Goal: Task Accomplishment & Management: Complete application form

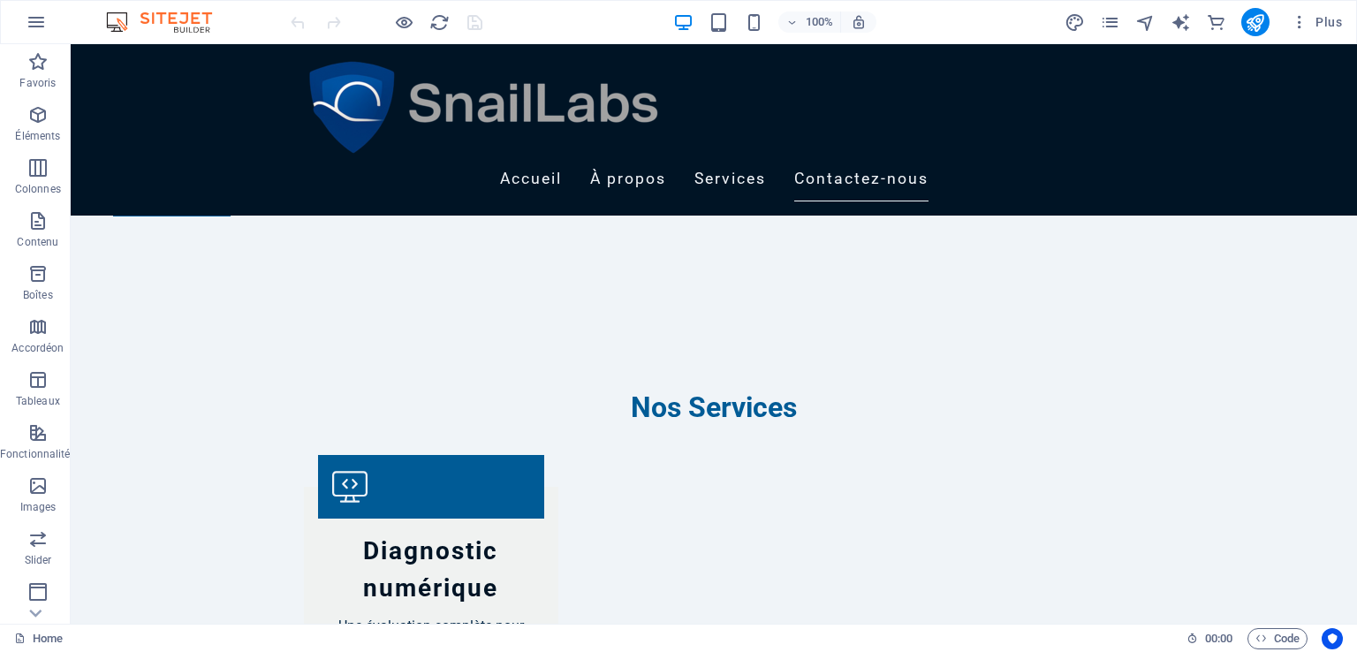
scroll to position [1750, 0]
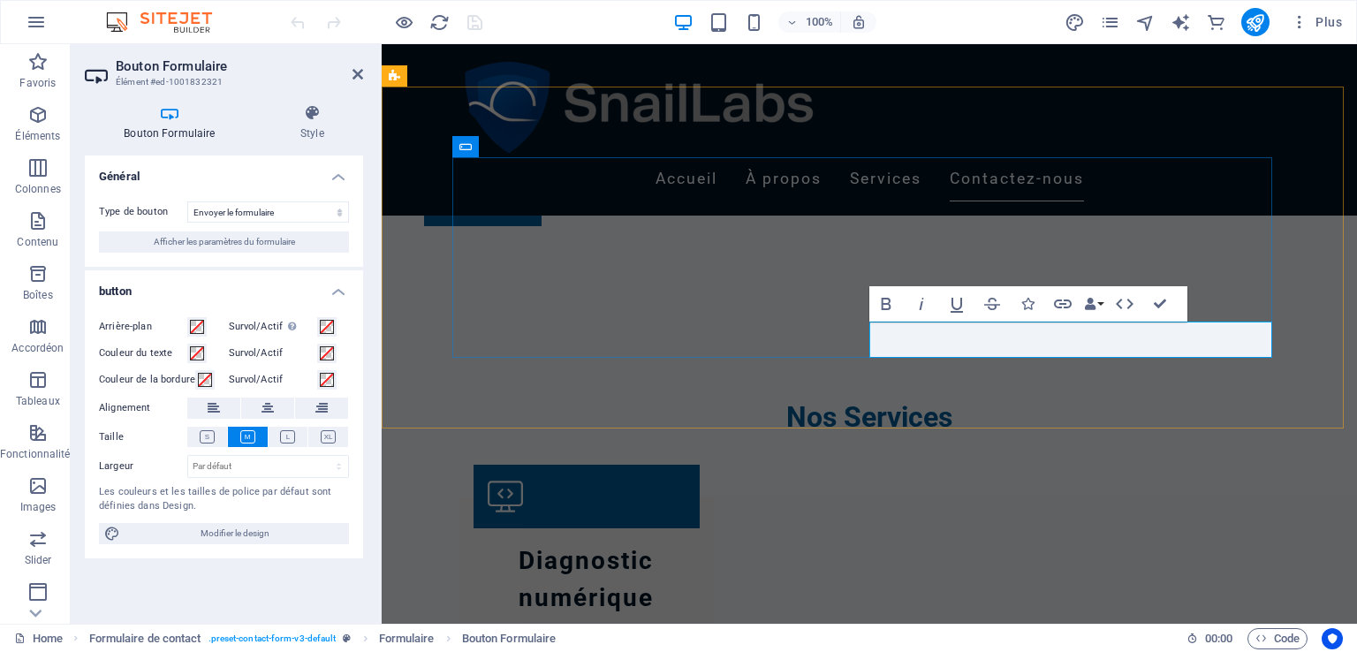
click at [164, 108] on icon at bounding box center [170, 113] width 170 height 18
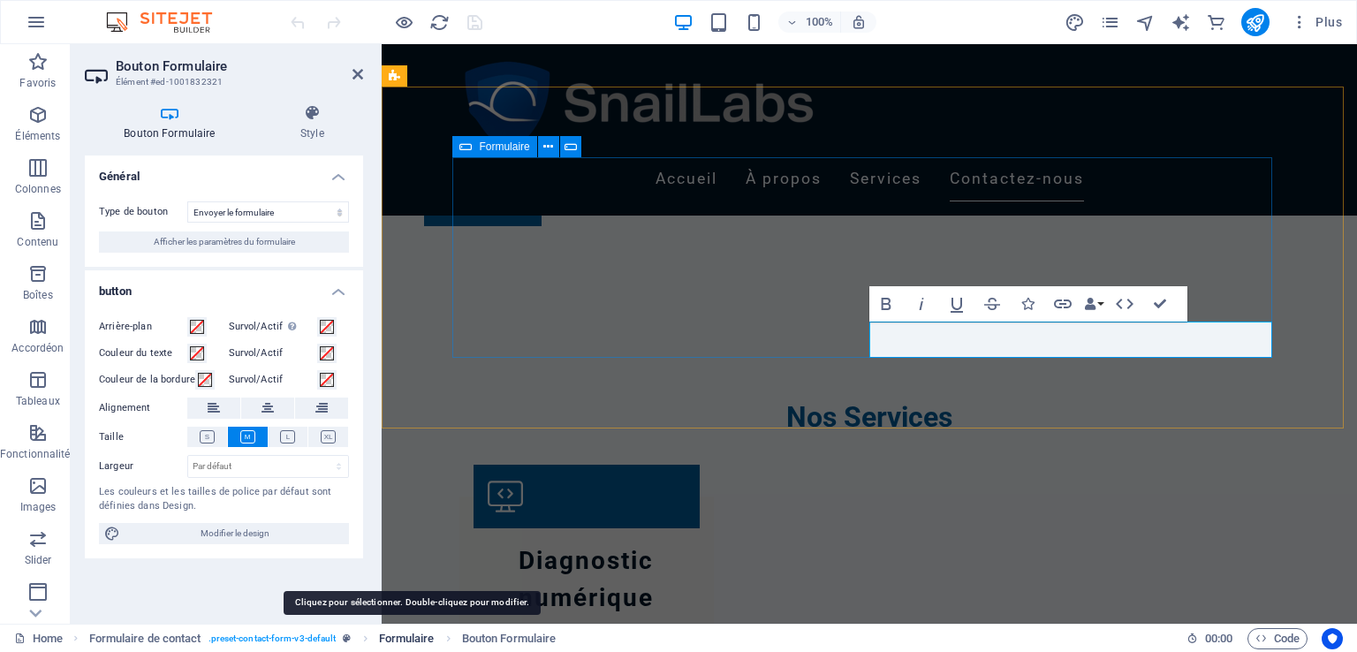
click at [413, 632] on span "Formulaire" at bounding box center [407, 638] width 56 height 21
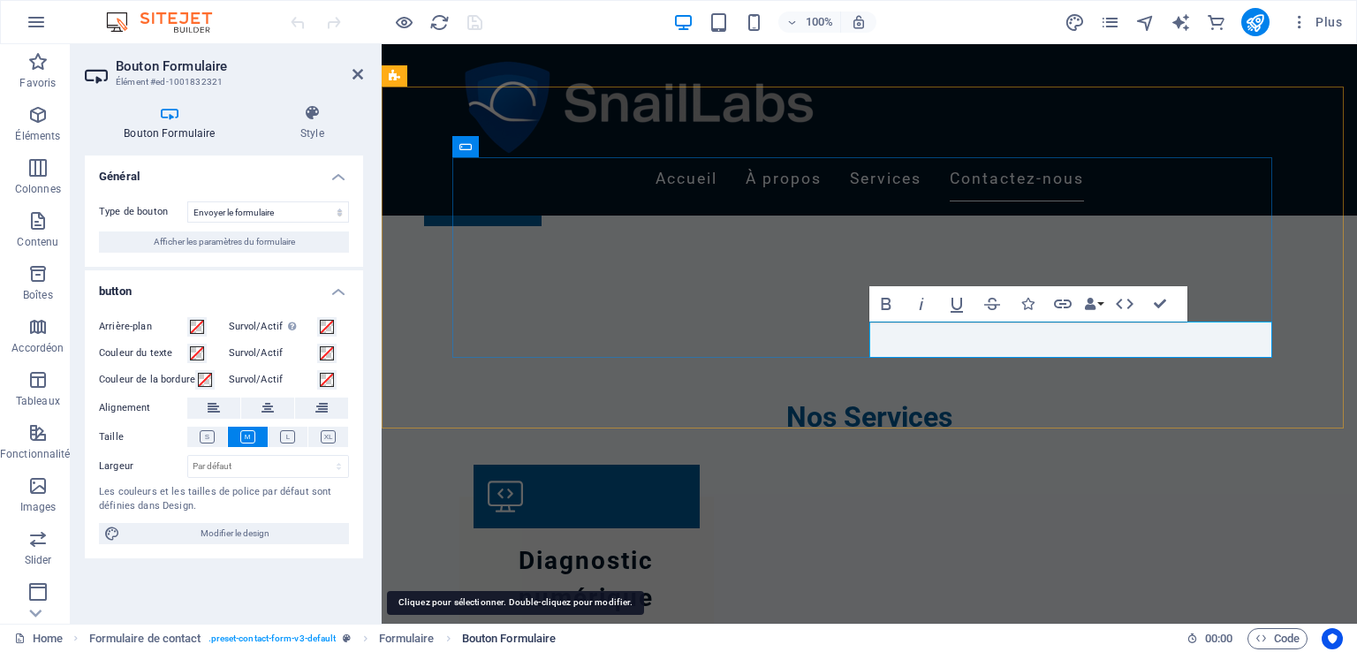
click at [541, 632] on span "Bouton Formulaire" at bounding box center [509, 638] width 95 height 21
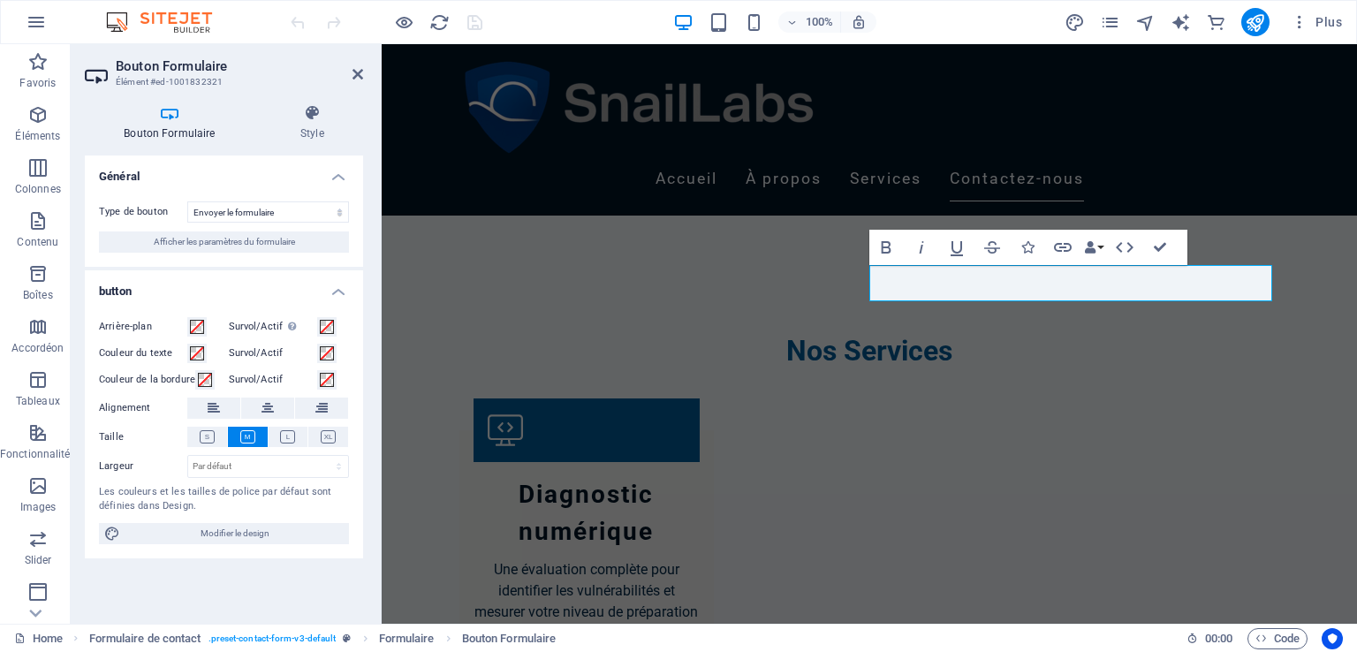
scroll to position [1806, 0]
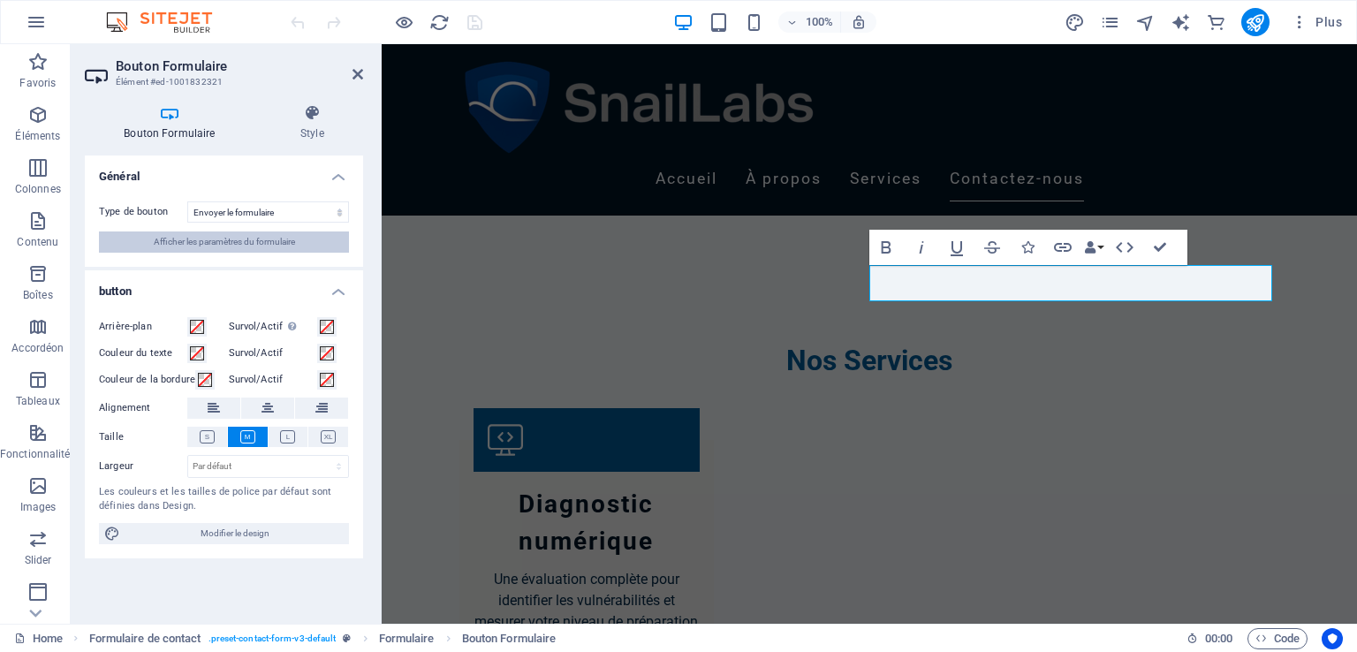
click at [300, 236] on button "Afficher les paramètres du formulaire" at bounding box center [224, 241] width 250 height 21
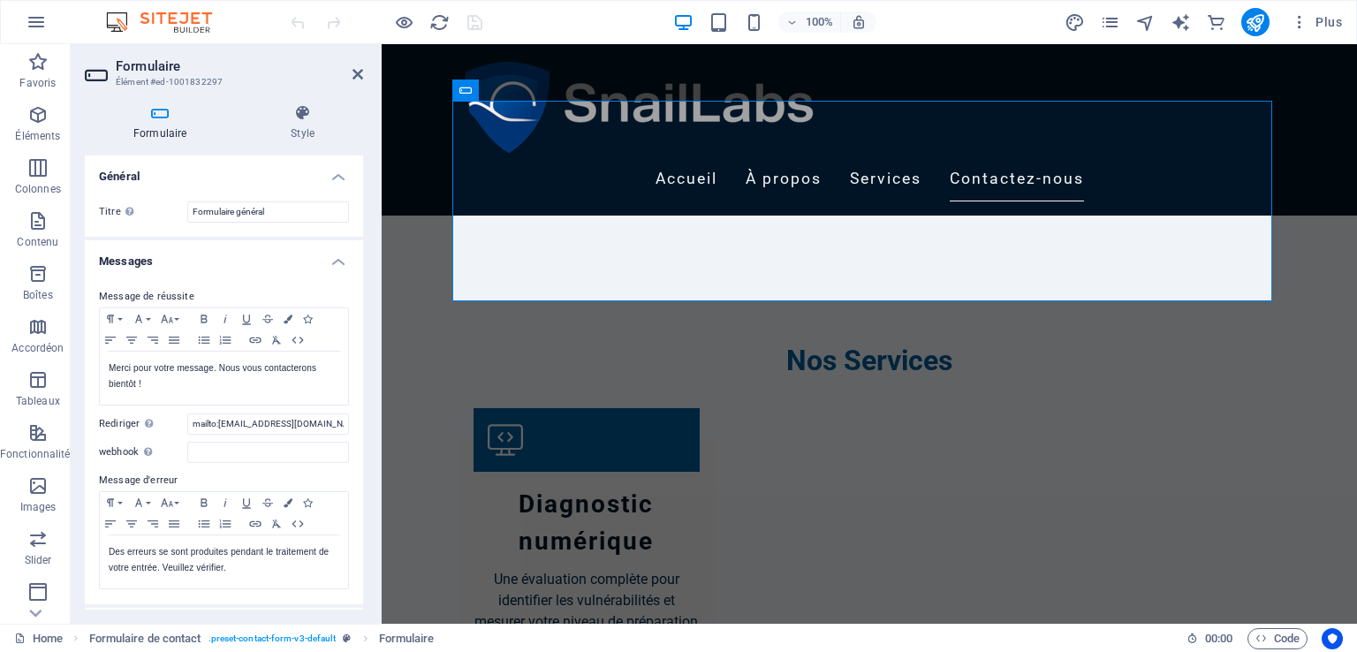
drag, startPoint x: 363, startPoint y: 346, endPoint x: 359, endPoint y: 400, distance: 54.0
click at [359, 400] on div "Formulaire Style Général Titre Donnez un nom au formulaire. Formulaire général …" at bounding box center [224, 356] width 306 height 533
click at [198, 456] on input "webhook Un "webhook" est une notification push de ce formulaire vers un autre s…" at bounding box center [268, 452] width 162 height 21
click at [220, 453] on input "webhook Un "webhook" est une notification push de ce formulaire vers un autre s…" at bounding box center [268, 452] width 162 height 21
drag, startPoint x: 301, startPoint y: 420, endPoint x: 174, endPoint y: 425, distance: 127.3
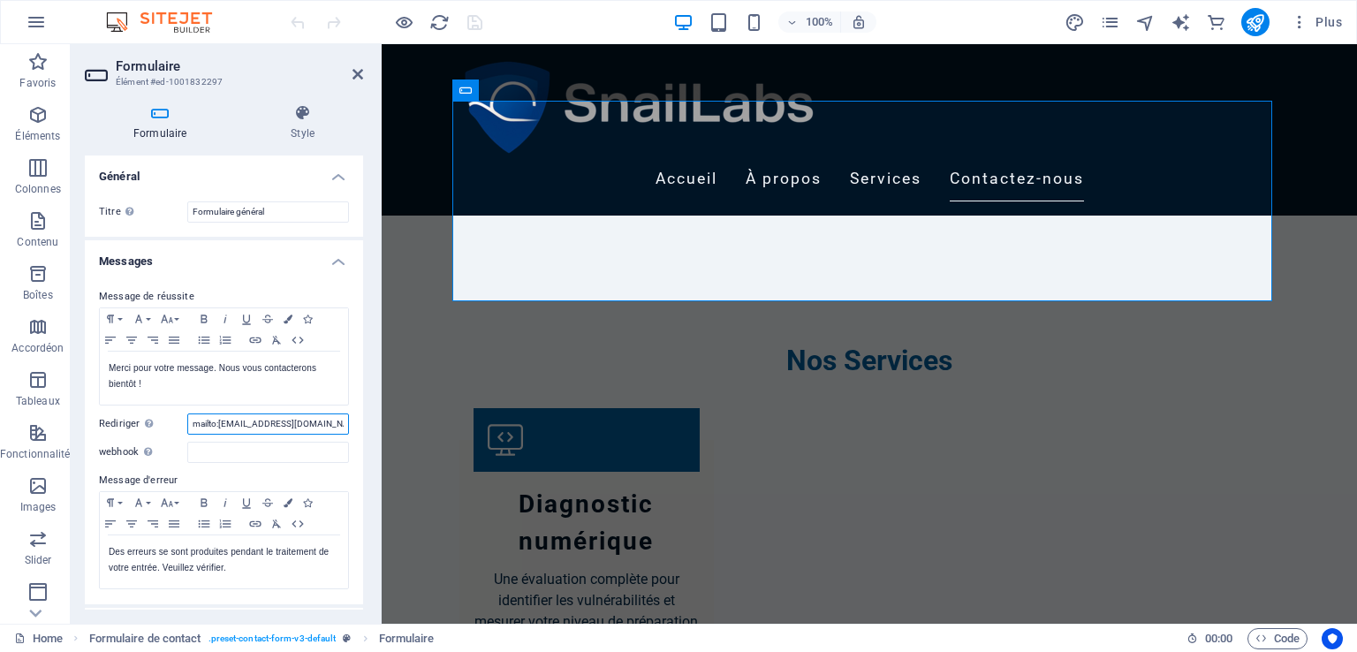
click at [174, 425] on div "Rediriger Définissez une cible pour la redirection lorsqu'un formulaire a bien …" at bounding box center [224, 423] width 250 height 21
click at [216, 456] on input "webhook Un "webhook" est une notification push de ce formulaire vers un autre s…" at bounding box center [268, 452] width 162 height 21
type input "n"
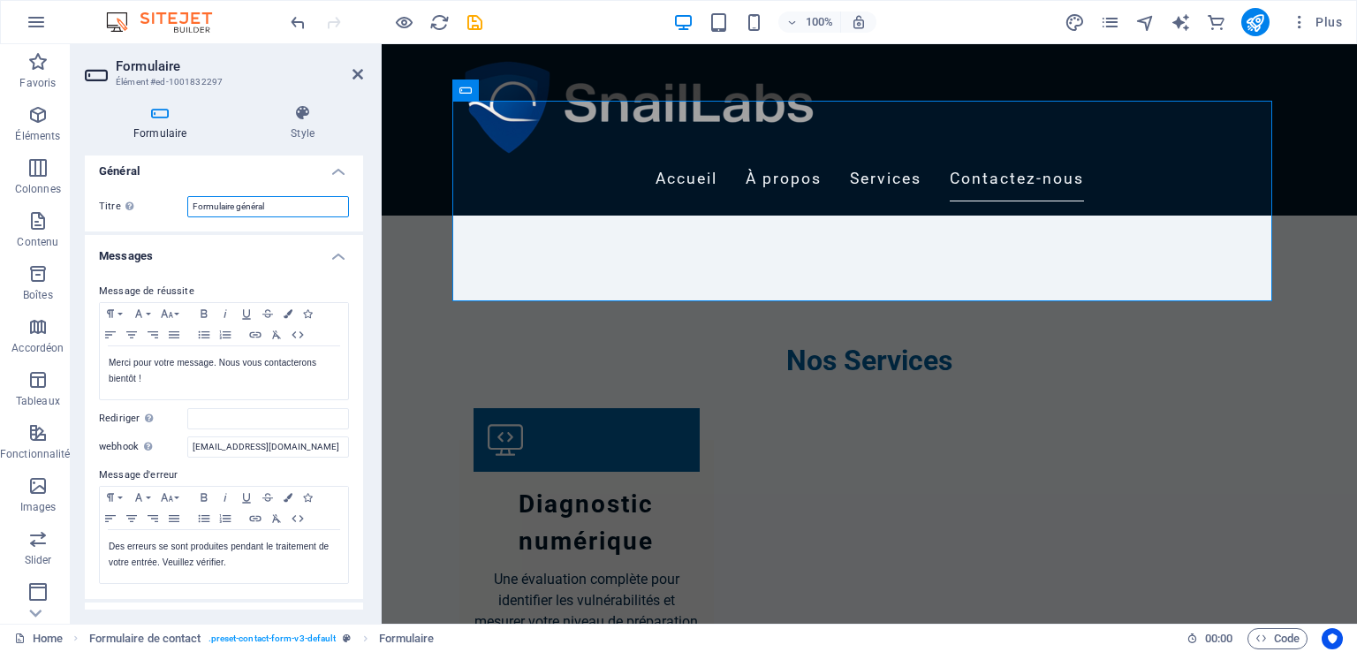
click at [286, 209] on input "Formulaire général" at bounding box center [268, 206] width 162 height 21
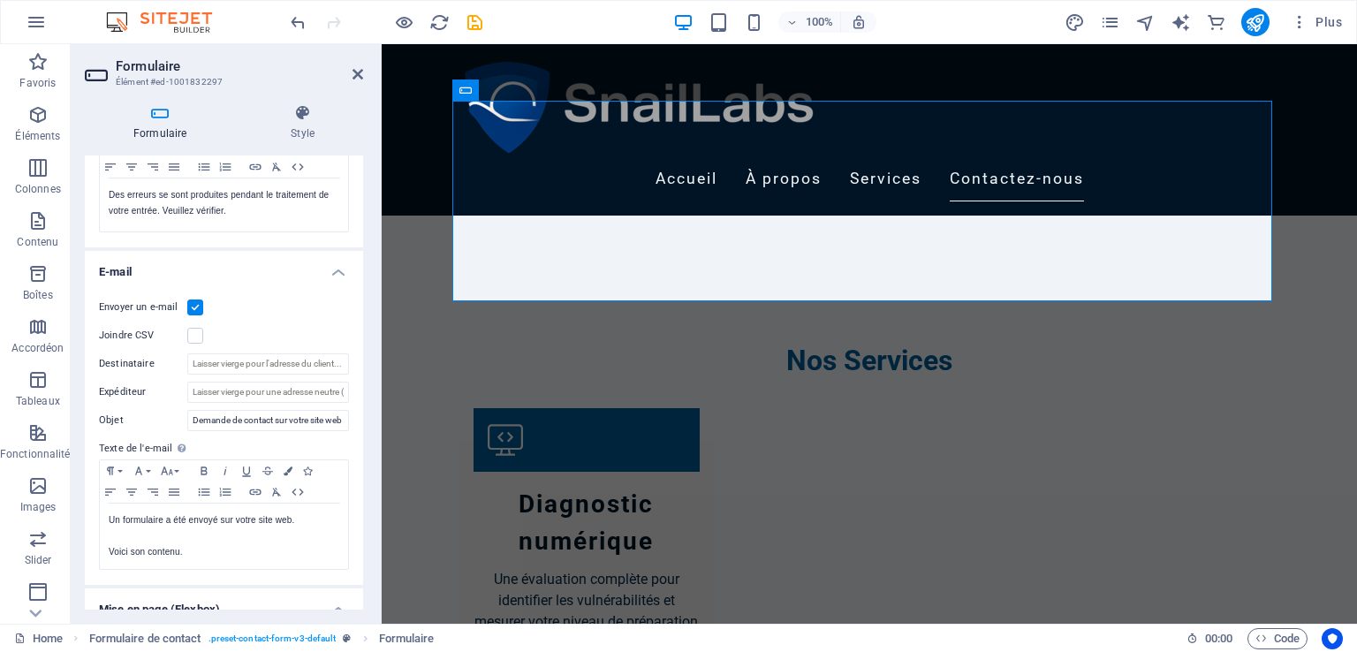
scroll to position [360, 0]
drag, startPoint x: 359, startPoint y: 500, endPoint x: 359, endPoint y: 549, distance: 48.6
click at [359, 549] on div "Envoyer un e-mail Joindre CSV Destinataire Expéditeur Objet Demande de contact …" at bounding box center [224, 430] width 278 height 302
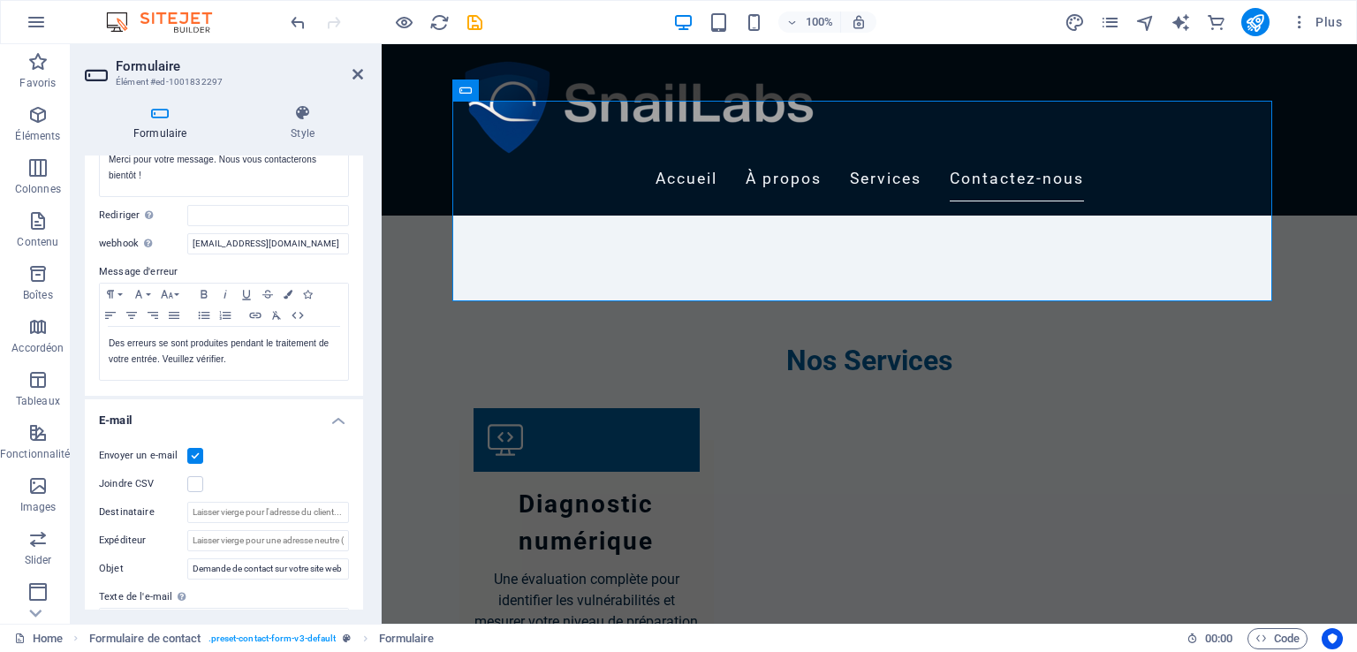
scroll to position [207, 0]
click at [208, 248] on input "nabil.arezki09@gmail.com" at bounding box center [268, 245] width 162 height 21
type input "[EMAIL_ADDRESS][DOMAIN_NAME]"
click at [471, 22] on icon "save" at bounding box center [475, 22] width 20 height 20
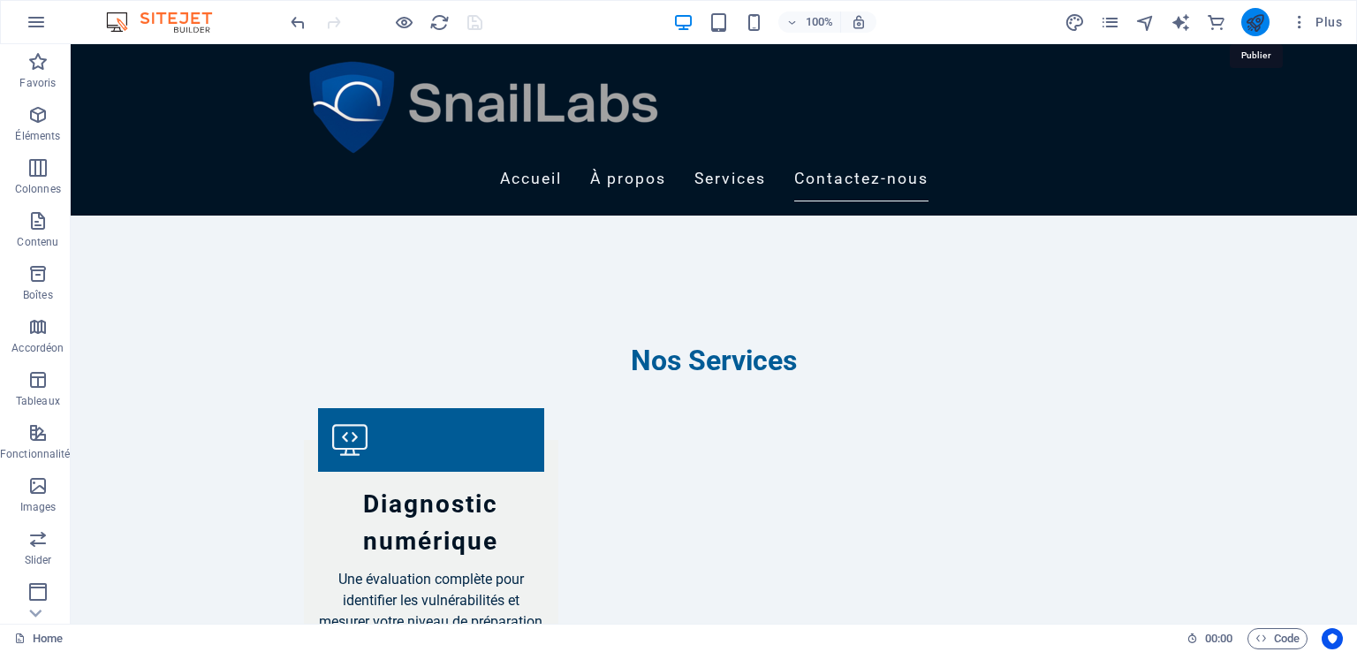
click at [1258, 29] on icon "publish" at bounding box center [1255, 22] width 20 height 20
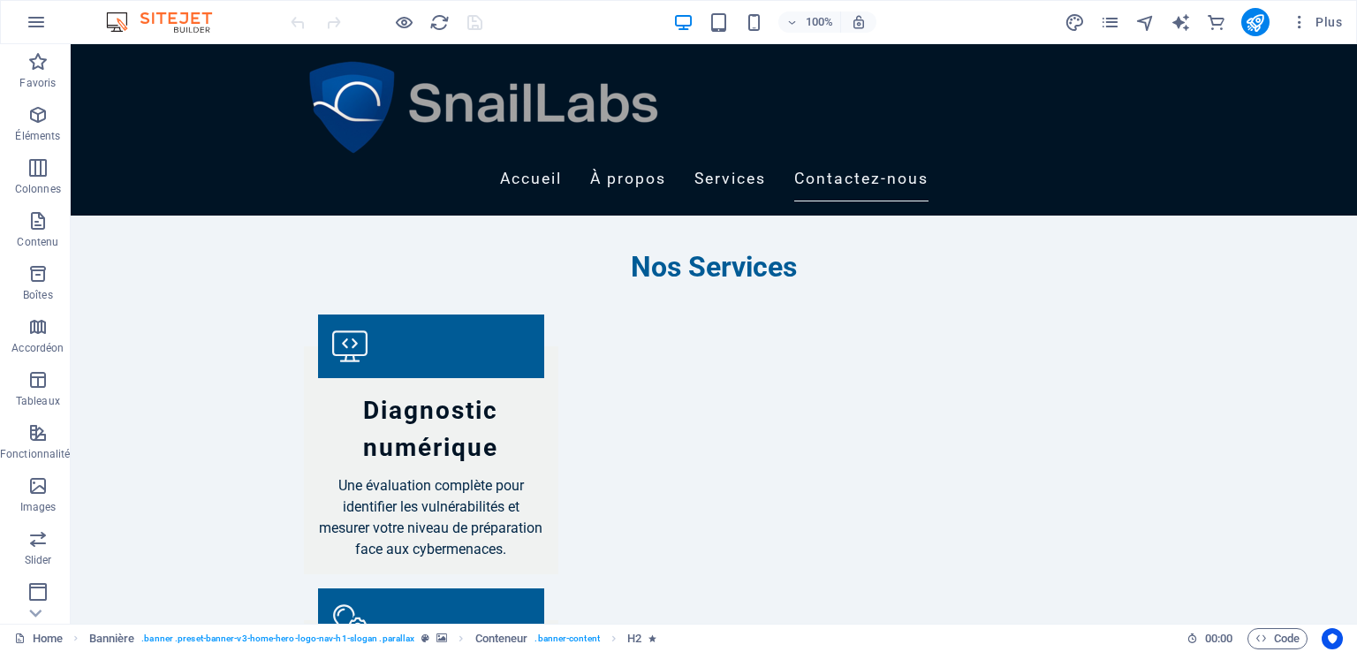
scroll to position [1914, 0]
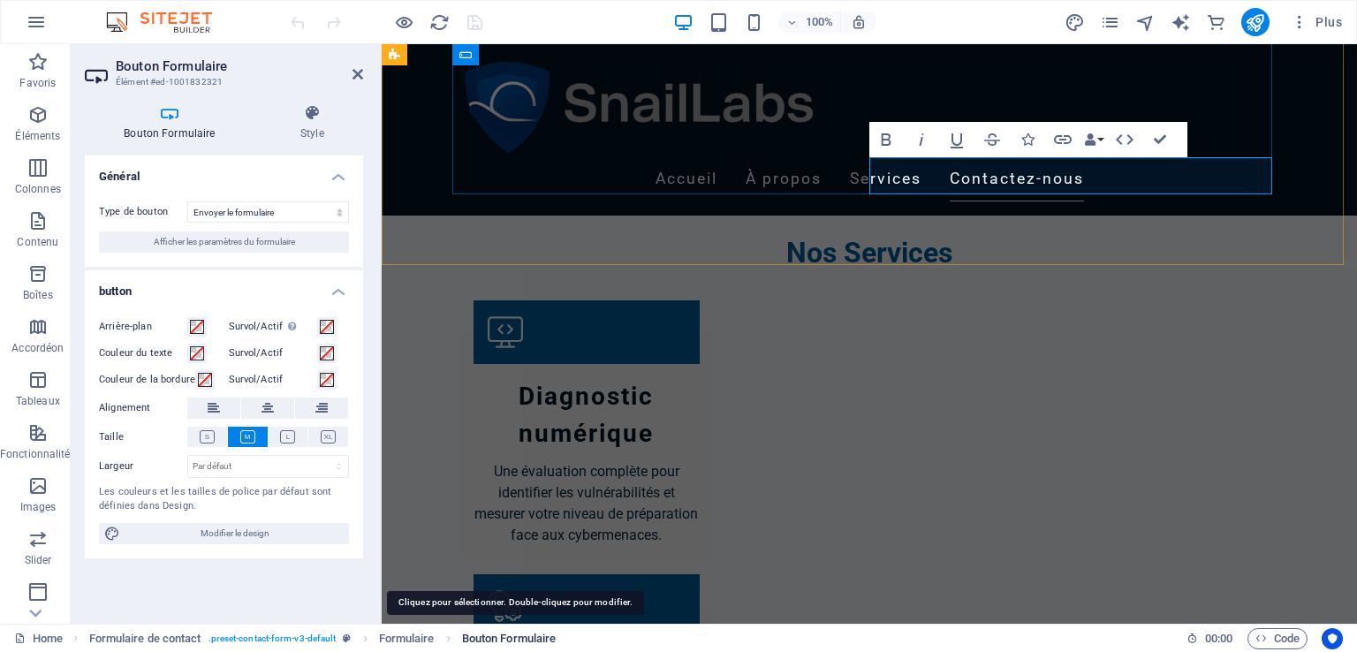
click at [522, 632] on span "Bouton Formulaire" at bounding box center [509, 638] width 95 height 21
click at [531, 635] on span "Bouton Formulaire" at bounding box center [509, 638] width 95 height 21
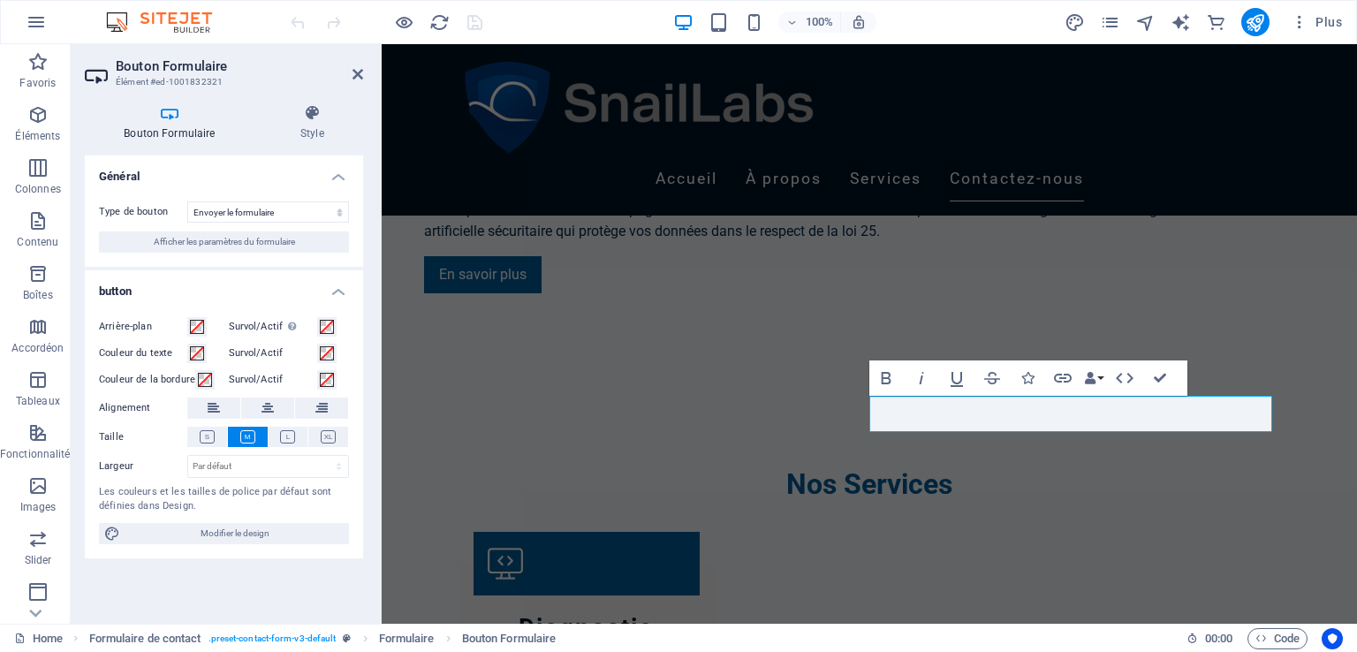
scroll to position [1676, 0]
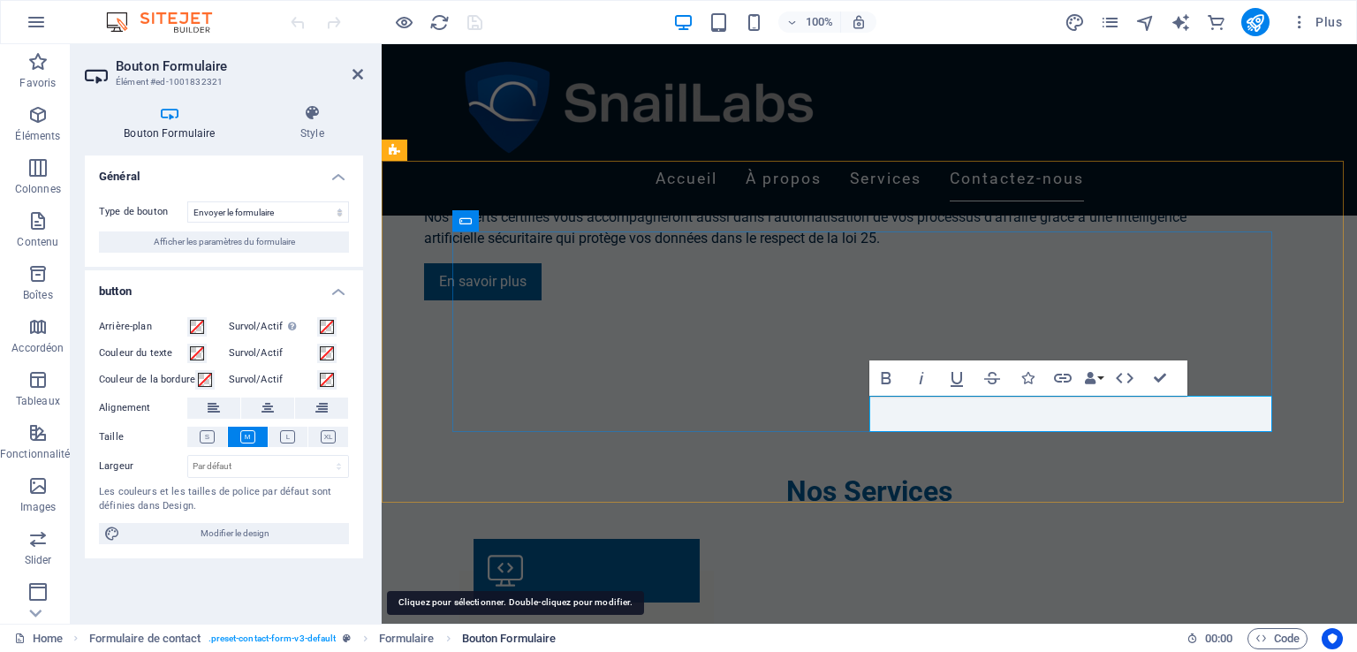
click at [517, 643] on span "Bouton Formulaire" at bounding box center [509, 638] width 95 height 21
click at [173, 117] on icon at bounding box center [170, 113] width 170 height 18
click at [502, 640] on span "Bouton Formulaire" at bounding box center [509, 638] width 95 height 21
click at [175, 72] on h2 "Bouton Formulaire" at bounding box center [239, 66] width 247 height 16
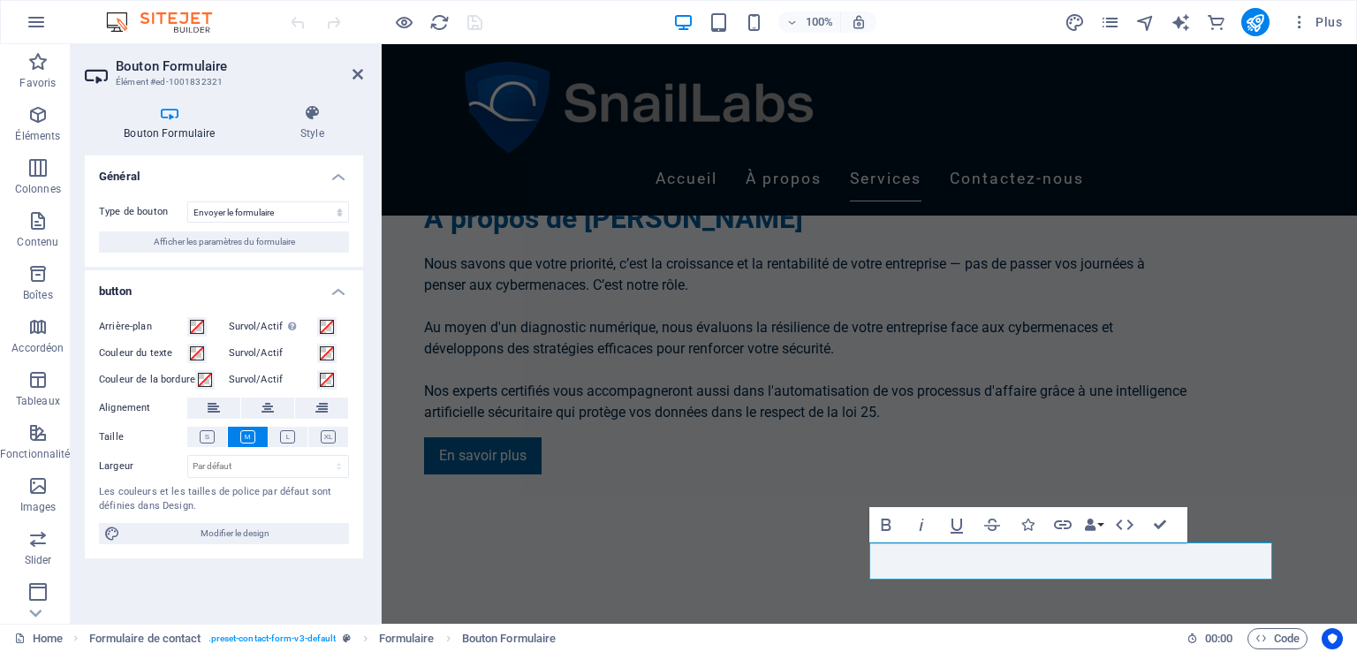
scroll to position [1498, 0]
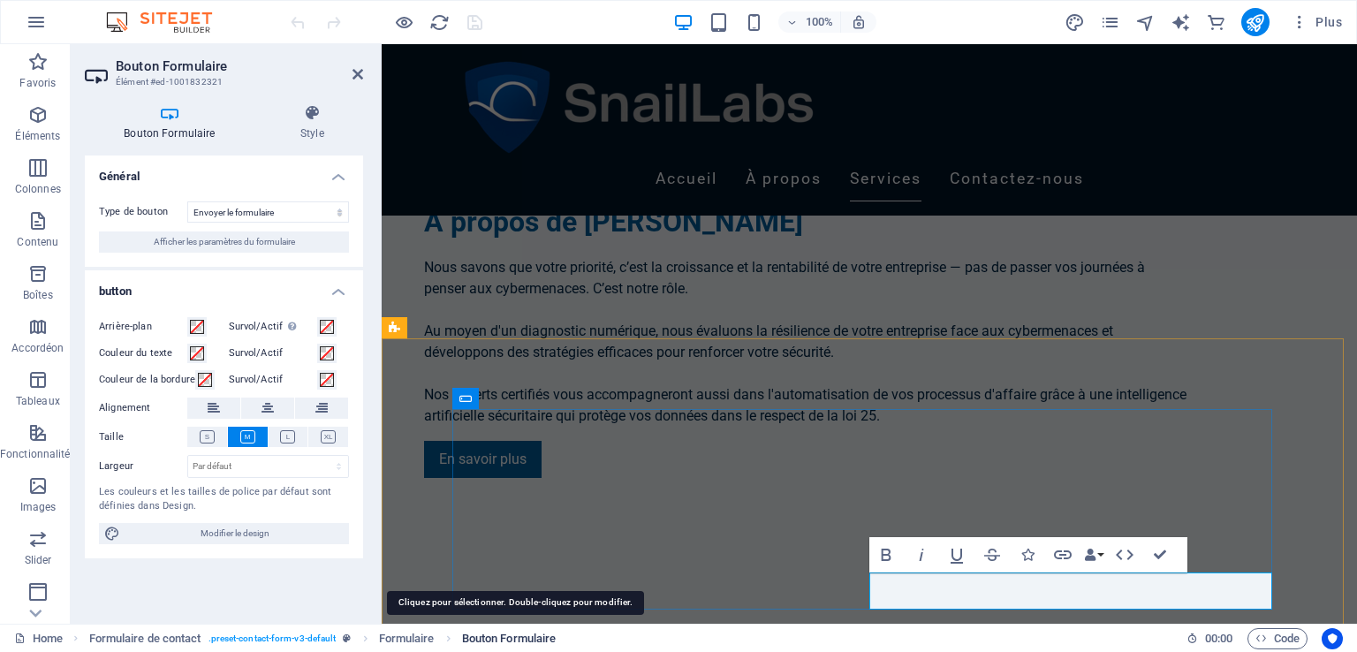
click at [477, 635] on span "Bouton Formulaire" at bounding box center [509, 638] width 95 height 21
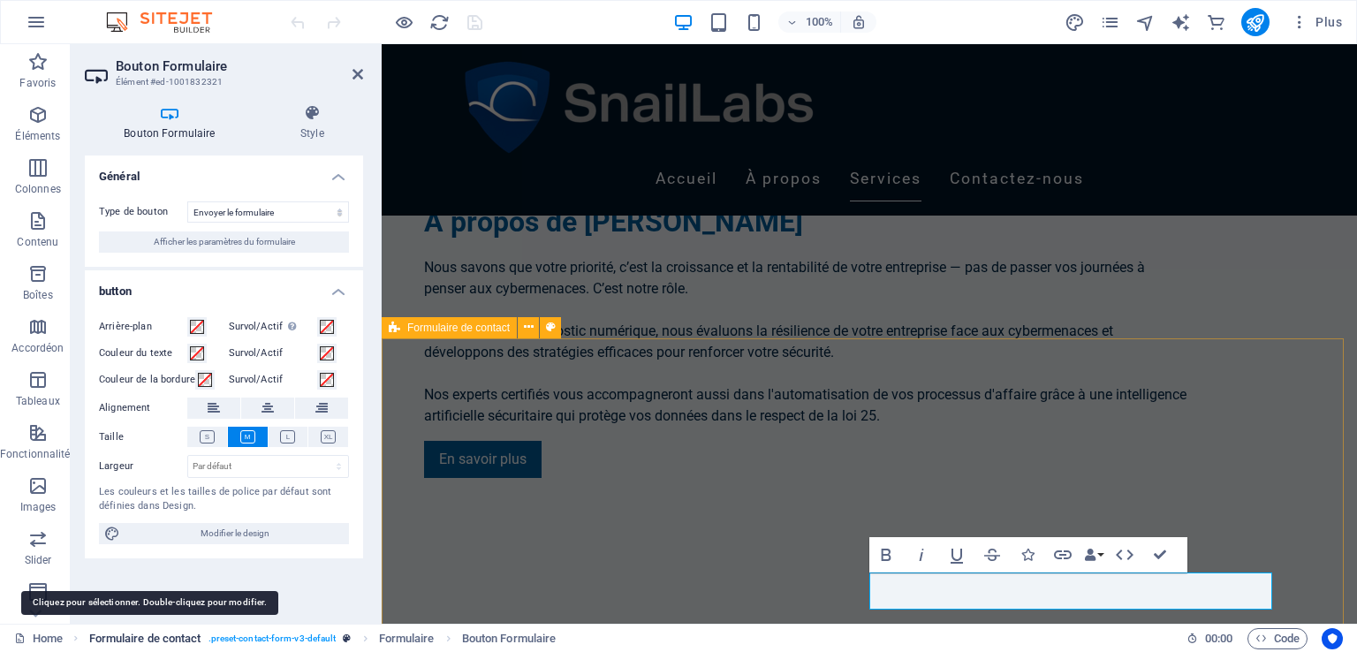
click at [153, 636] on span "Formulaire de contact" at bounding box center [145, 638] width 112 height 21
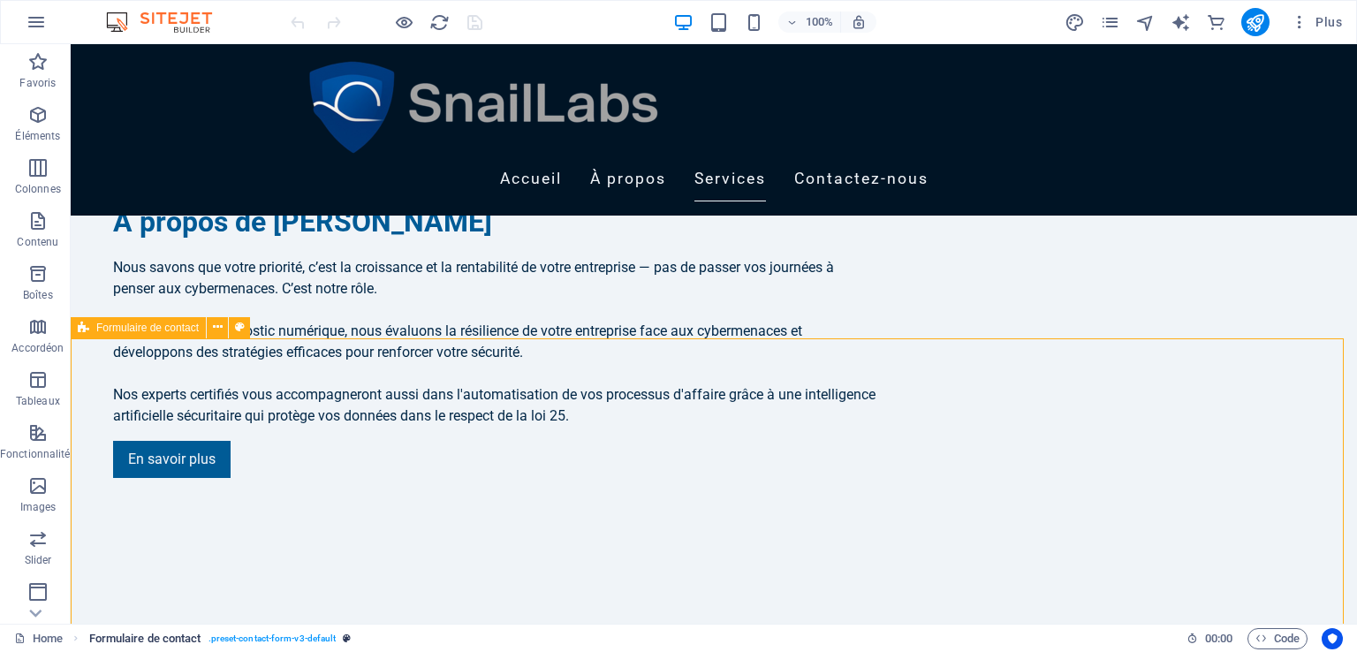
click at [233, 644] on span ". preset-contact-form-v3-default" at bounding box center [272, 638] width 128 height 21
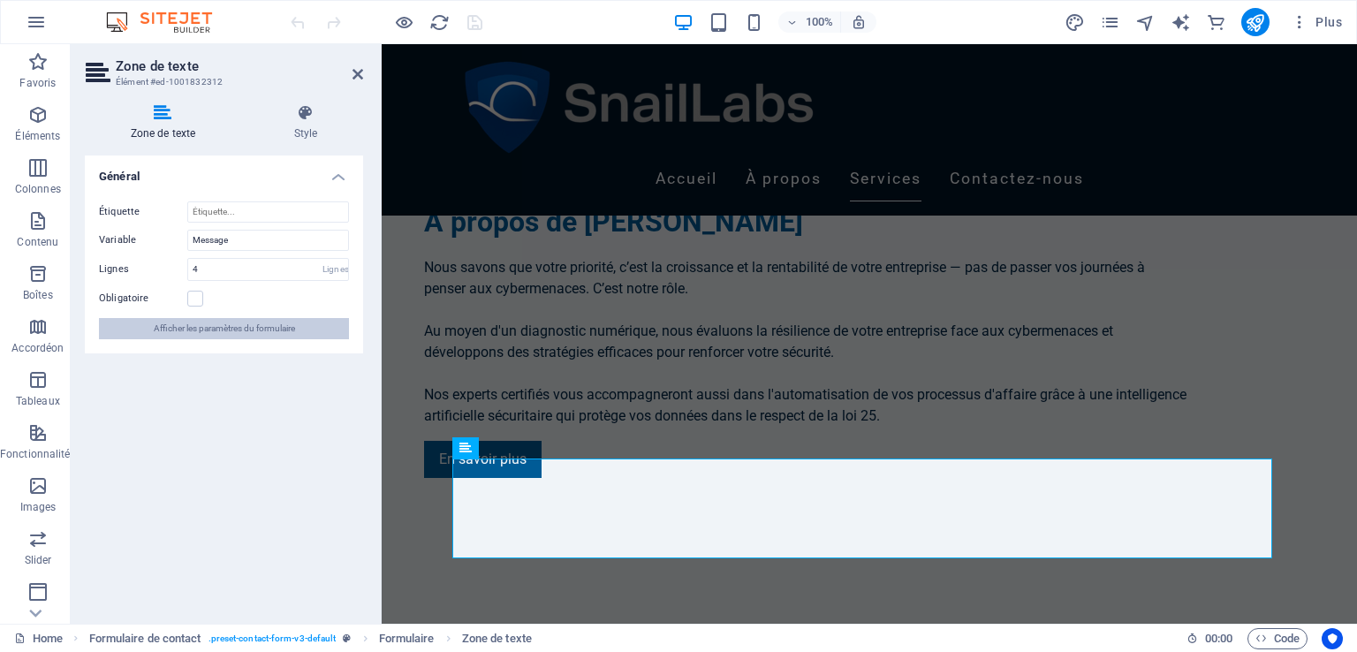
click at [237, 333] on span "Afficher les paramètres du formulaire" at bounding box center [224, 328] width 141 height 21
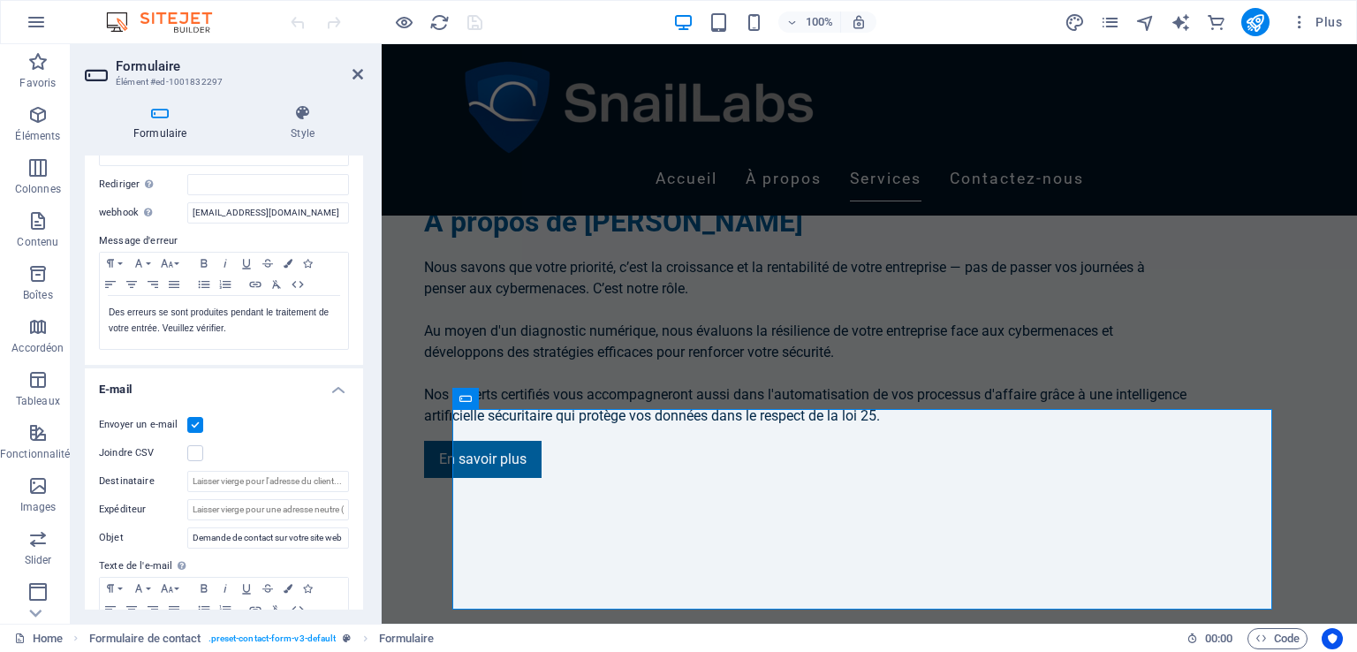
scroll to position [240, 0]
click at [254, 474] on input "Destinataire" at bounding box center [268, 480] width 162 height 21
click at [275, 505] on input "Expéditeur" at bounding box center [268, 508] width 162 height 21
click at [312, 480] on input "Destinataire" at bounding box center [268, 480] width 162 height 21
type input "i"
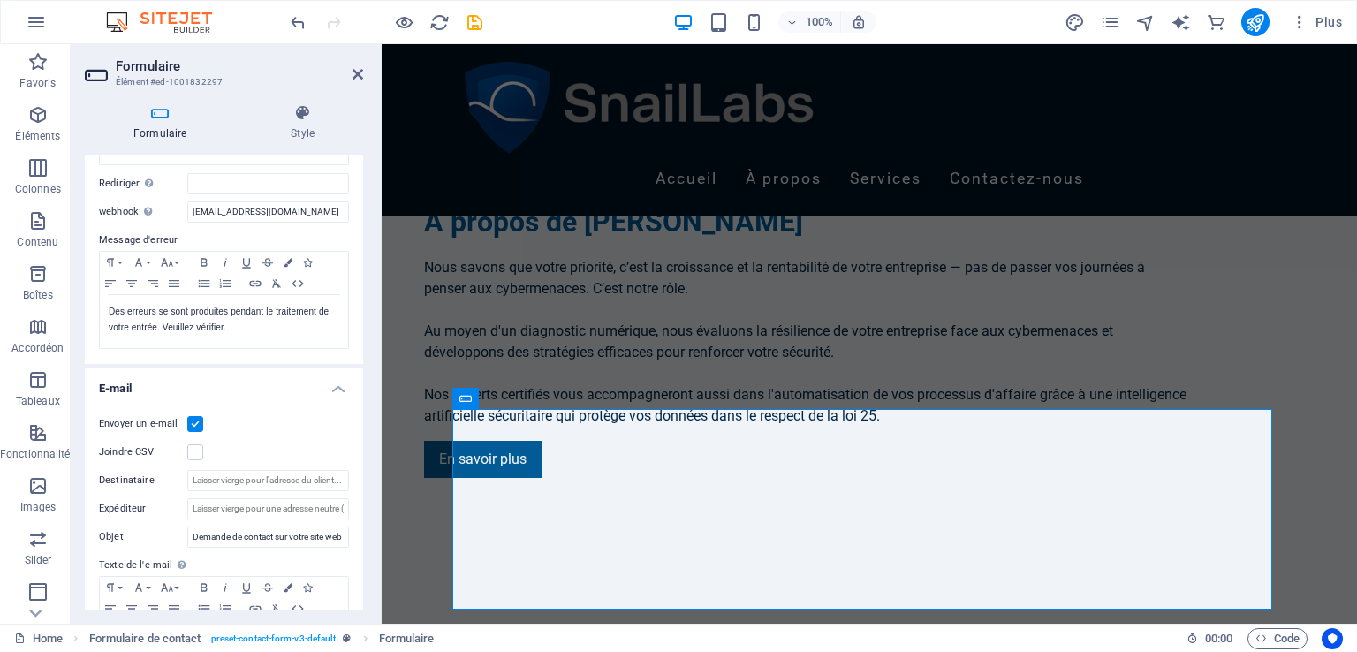
drag, startPoint x: 363, startPoint y: 460, endPoint x: 359, endPoint y: 438, distance: 22.4
click at [359, 438] on div "Formulaire Style Général [PERSON_NAME] un nom au formulaire. Formulaire général…" at bounding box center [224, 356] width 306 height 533
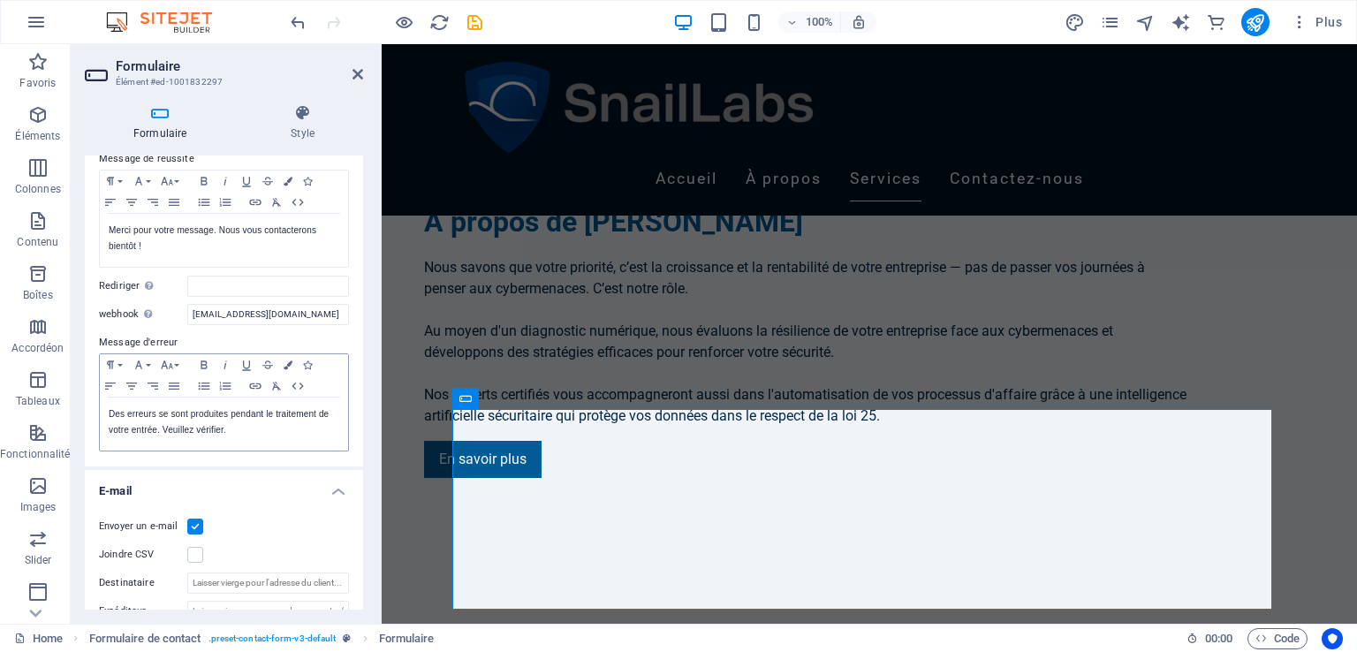
scroll to position [133, 0]
drag, startPoint x: 300, startPoint y: 316, endPoint x: 188, endPoint y: 317, distance: 112.2
click at [188, 317] on input "[EMAIL_ADDRESS][DOMAIN_NAME]" at bounding box center [268, 318] width 162 height 21
click at [299, 588] on input "Destinataire" at bounding box center [268, 587] width 162 height 21
paste input "[EMAIL_ADDRESS][DOMAIN_NAME]"
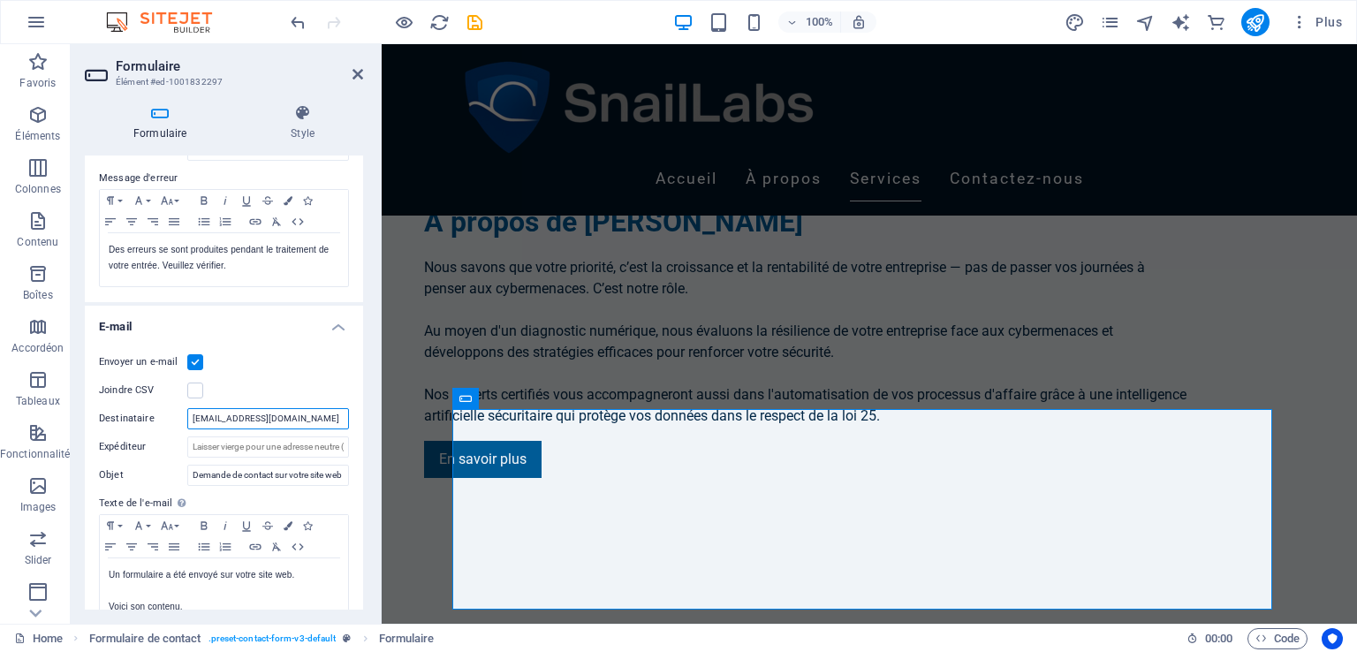
scroll to position [0, 0]
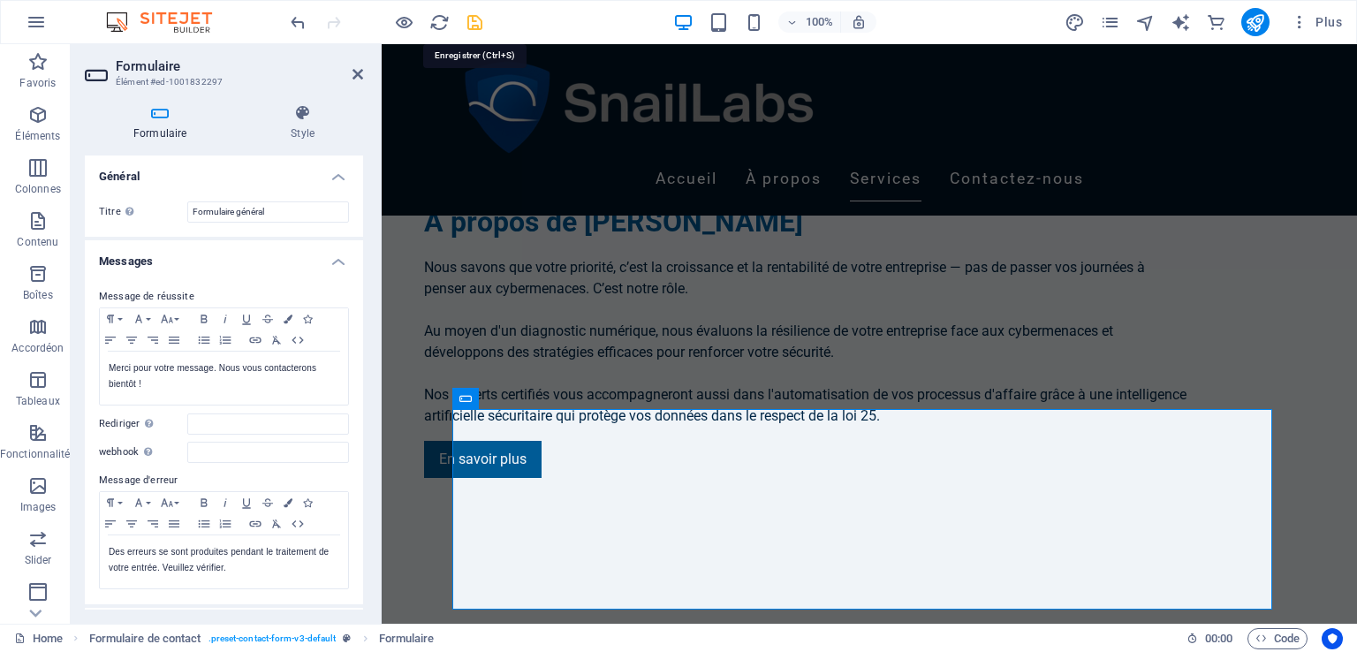
type input "[EMAIL_ADDRESS][DOMAIN_NAME]"
click at [475, 19] on icon "save" at bounding box center [475, 22] width 20 height 20
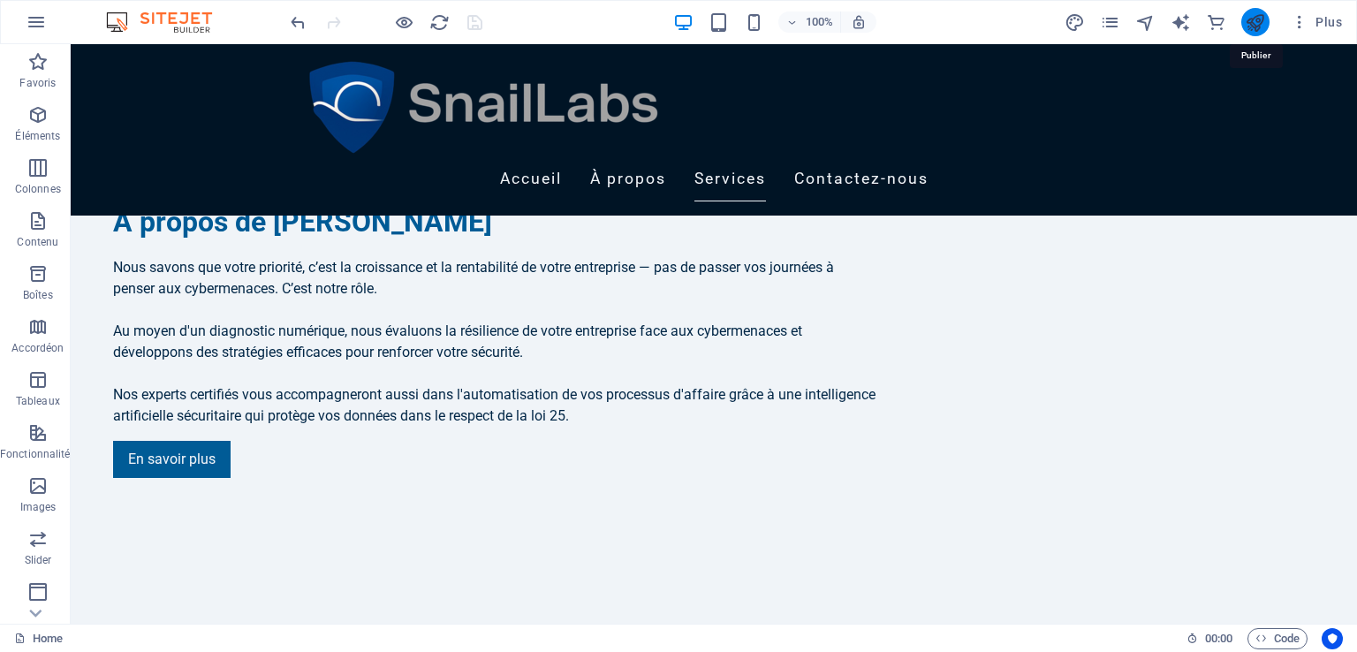
click at [1257, 23] on icon "publish" at bounding box center [1255, 22] width 20 height 20
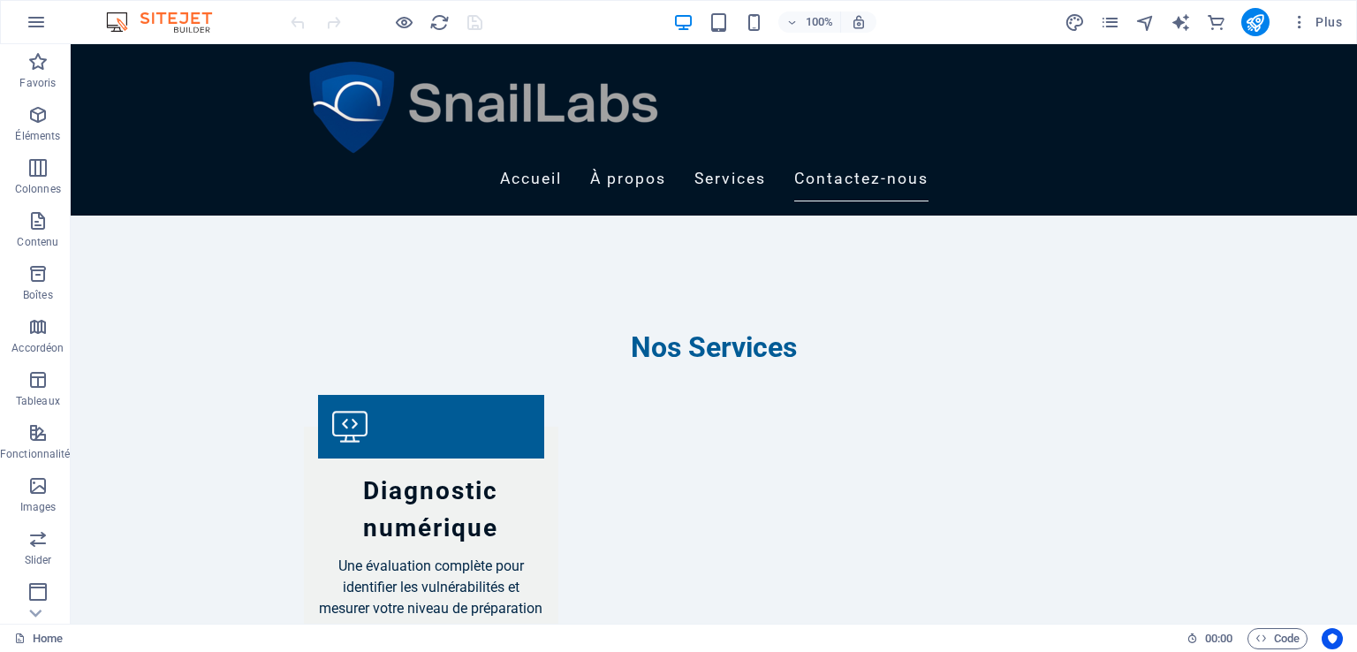
scroll to position [1864, 0]
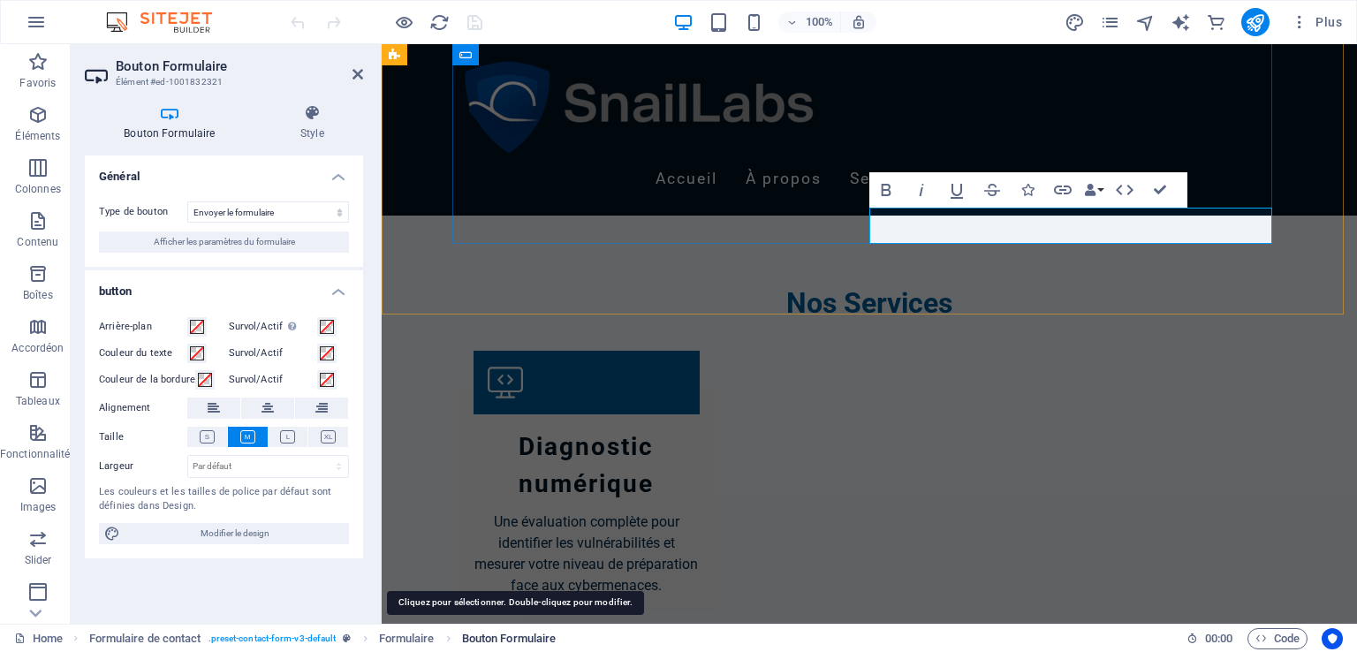
click at [488, 644] on span "Bouton Formulaire" at bounding box center [509, 638] width 95 height 21
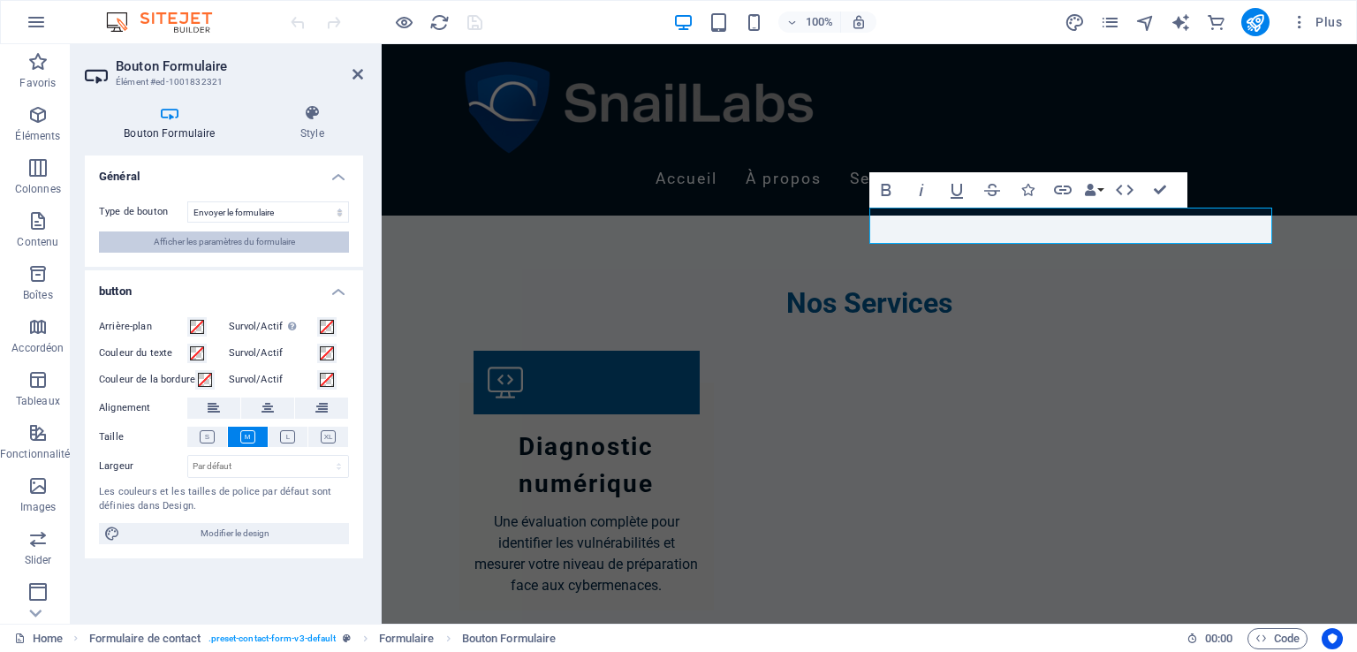
click at [240, 238] on span "Afficher les paramètres du formulaire" at bounding box center [224, 241] width 141 height 21
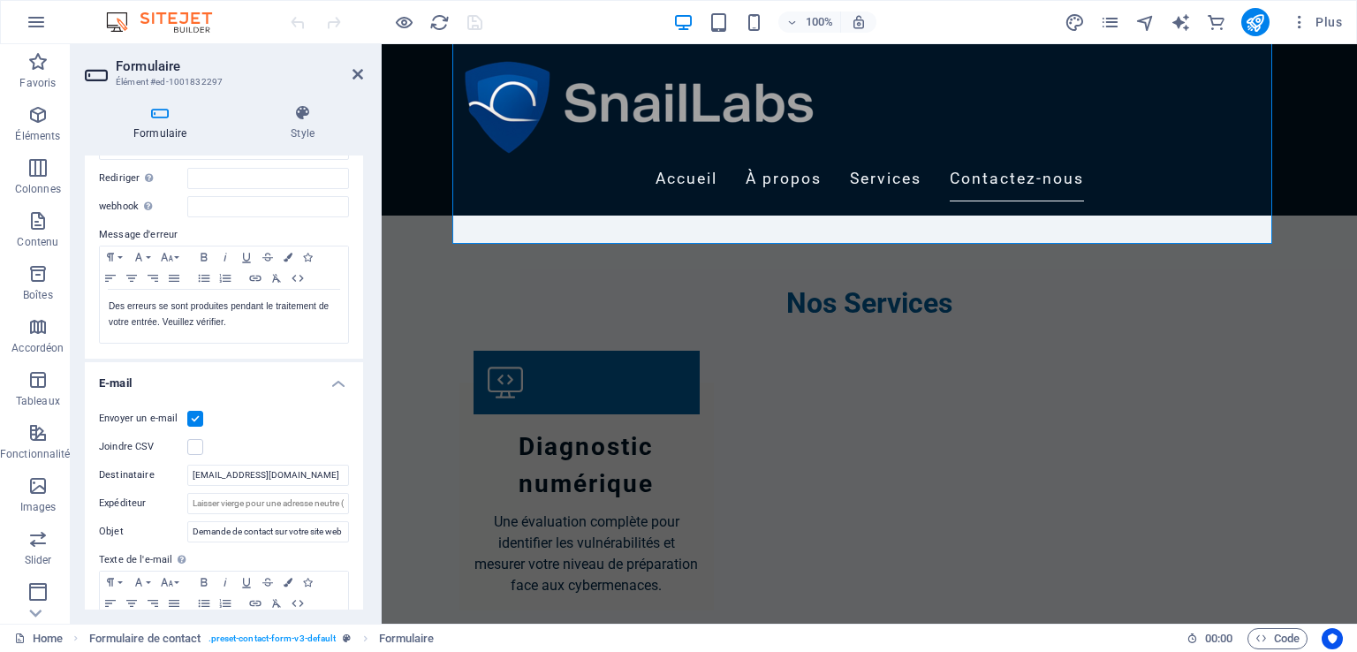
scroll to position [247, 0]
drag, startPoint x: 314, startPoint y: 473, endPoint x: 190, endPoint y: 471, distance: 124.6
click at [190, 471] on input "[EMAIL_ADDRESS][DOMAIN_NAME]" at bounding box center [268, 473] width 162 height 21
paste input "info@snaillabs.ca)"
type input "[EMAIL_ADDRESS][DOMAIN_NAME]"
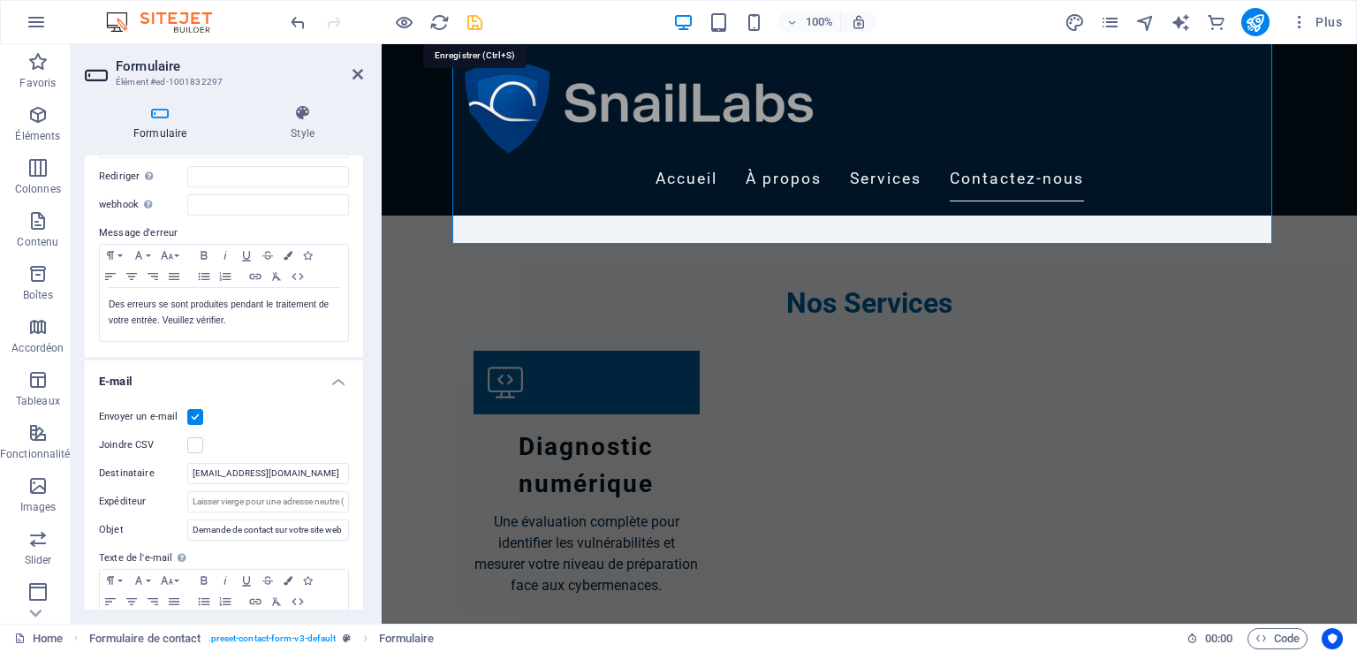
click at [471, 23] on icon "save" at bounding box center [475, 22] width 20 height 20
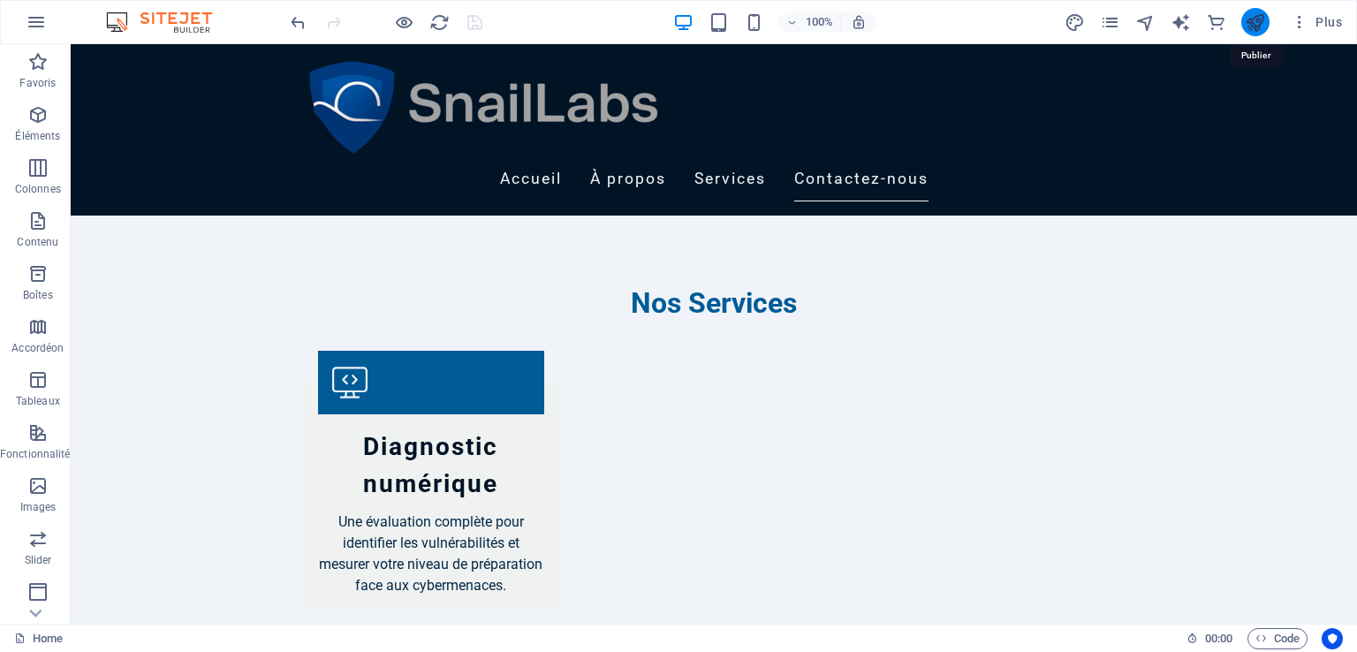
click at [1258, 29] on icon "publish" at bounding box center [1255, 22] width 20 height 20
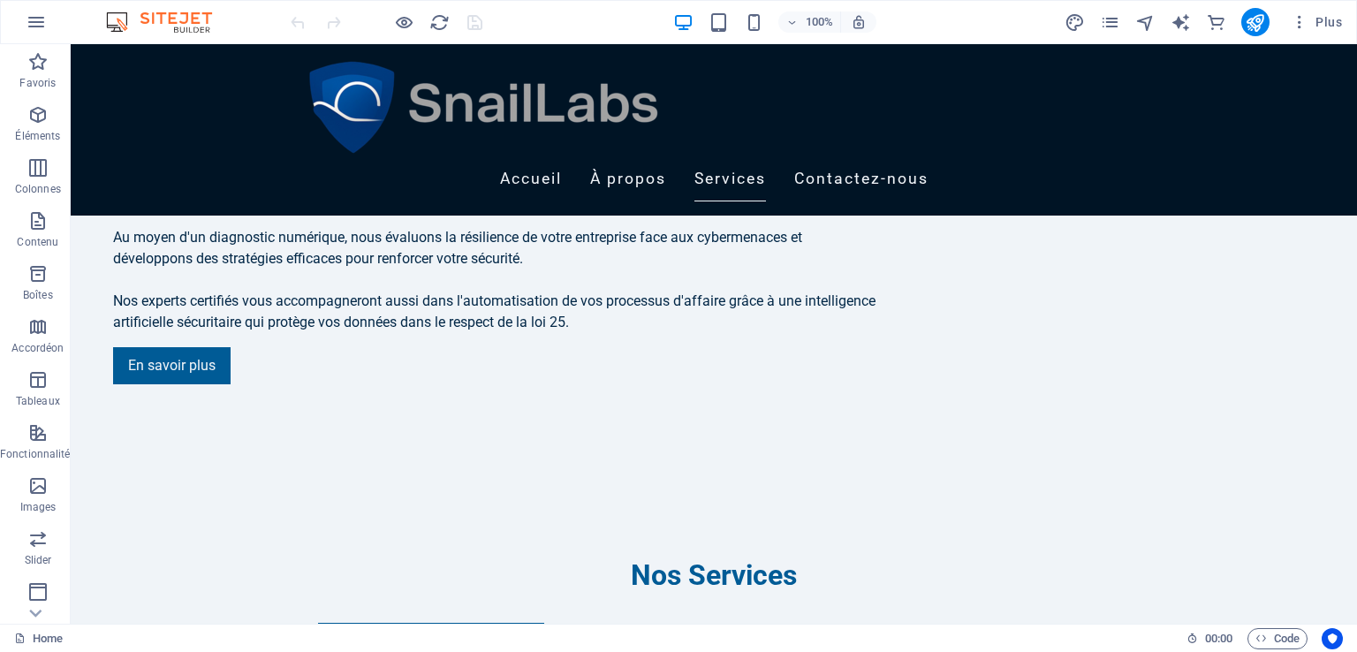
scroll to position [1585, 0]
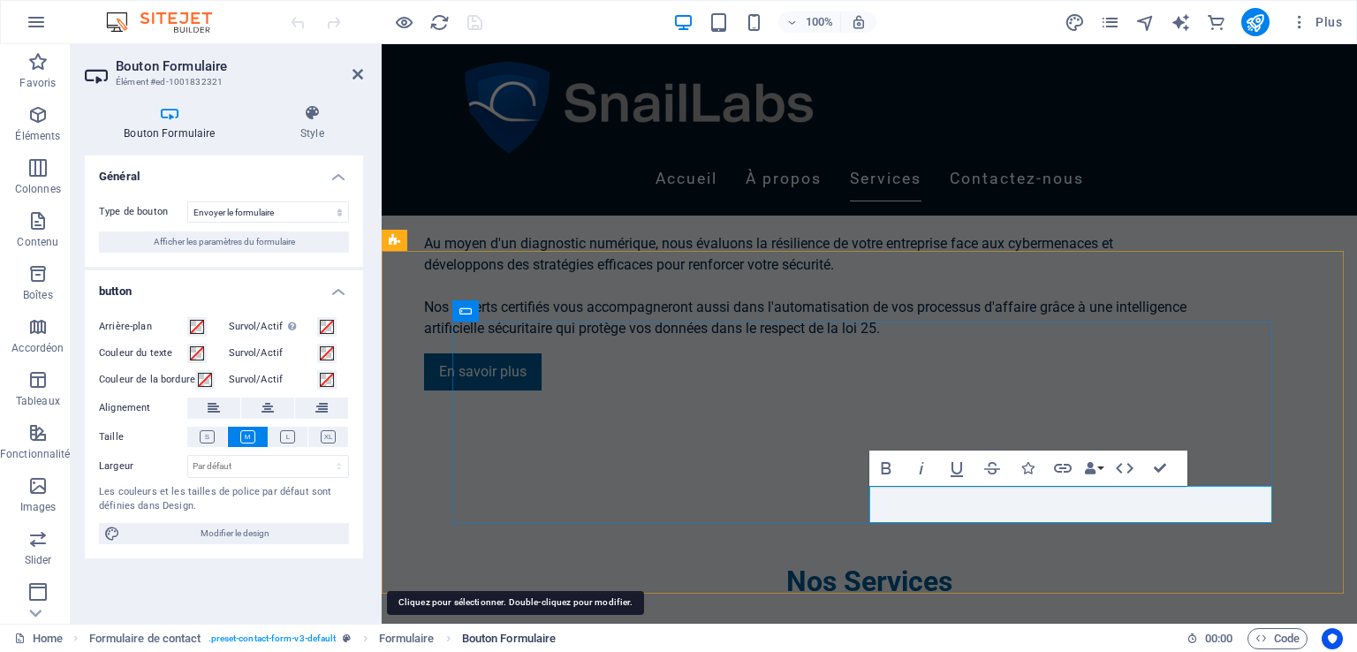
click at [523, 632] on span "Bouton Formulaire" at bounding box center [509, 638] width 95 height 21
click at [514, 633] on span "Bouton Formulaire" at bounding box center [509, 638] width 95 height 21
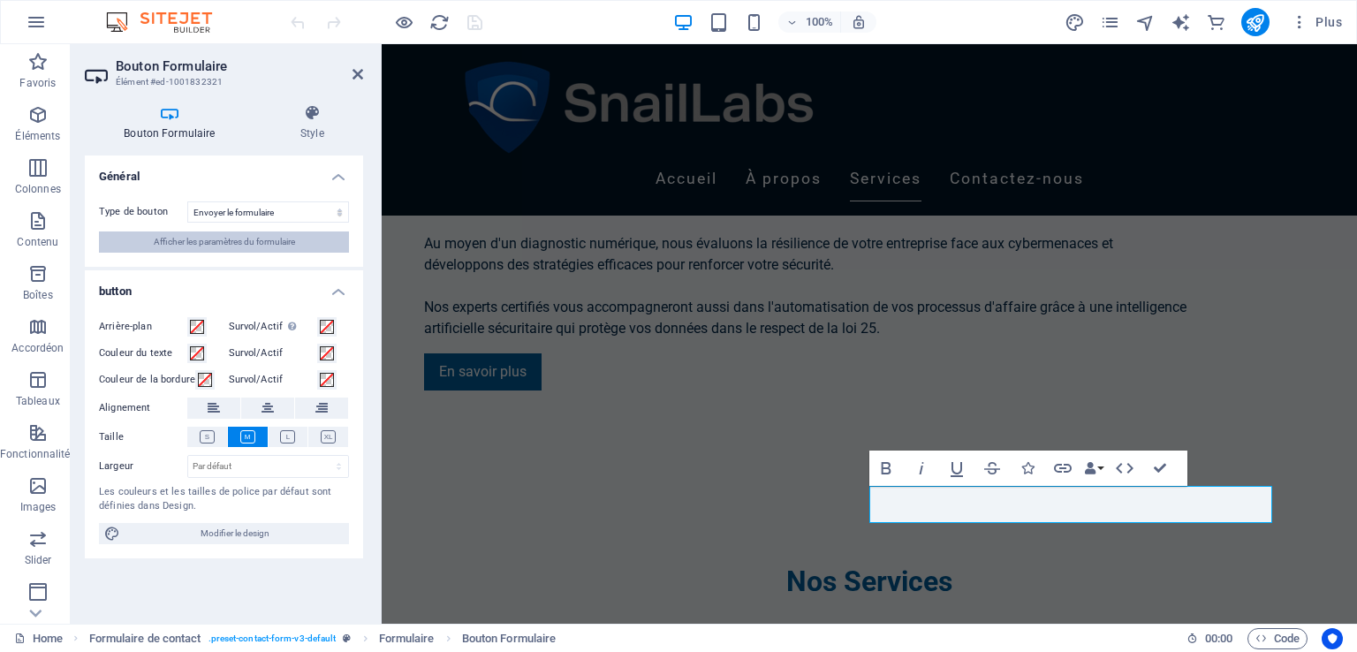
click at [238, 240] on span "Afficher les paramètres du formulaire" at bounding box center [224, 241] width 141 height 21
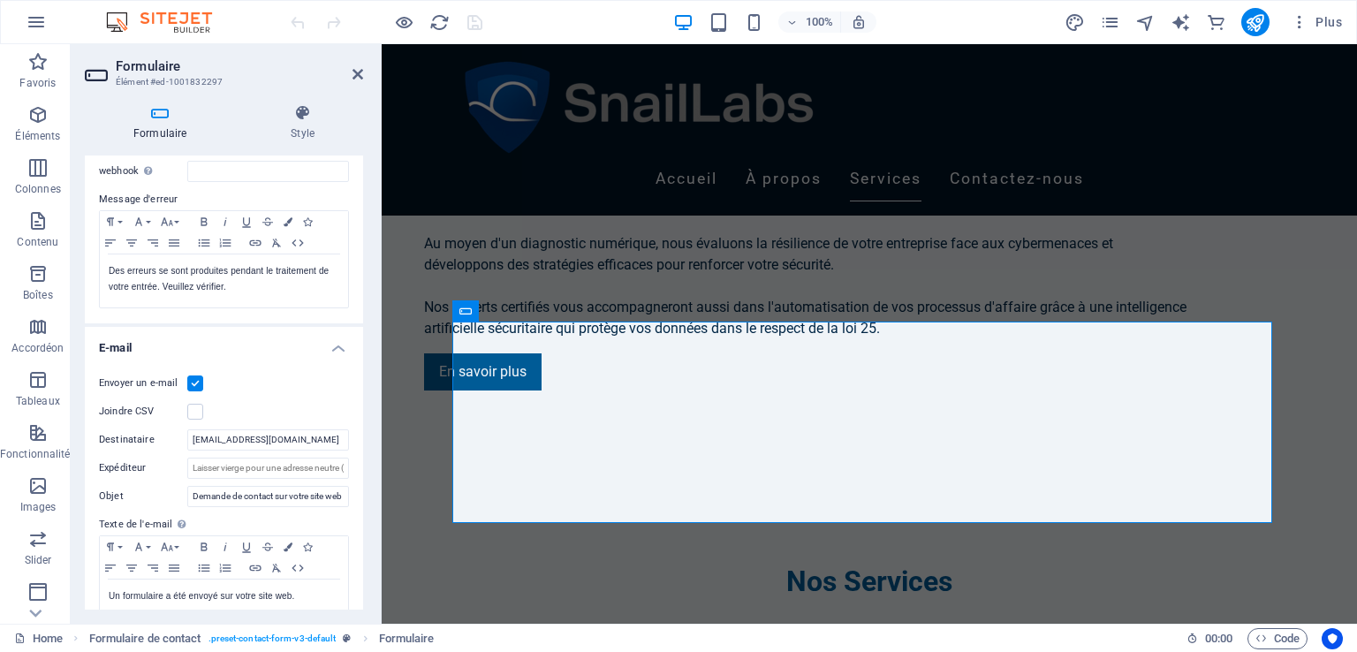
scroll to position [285, 0]
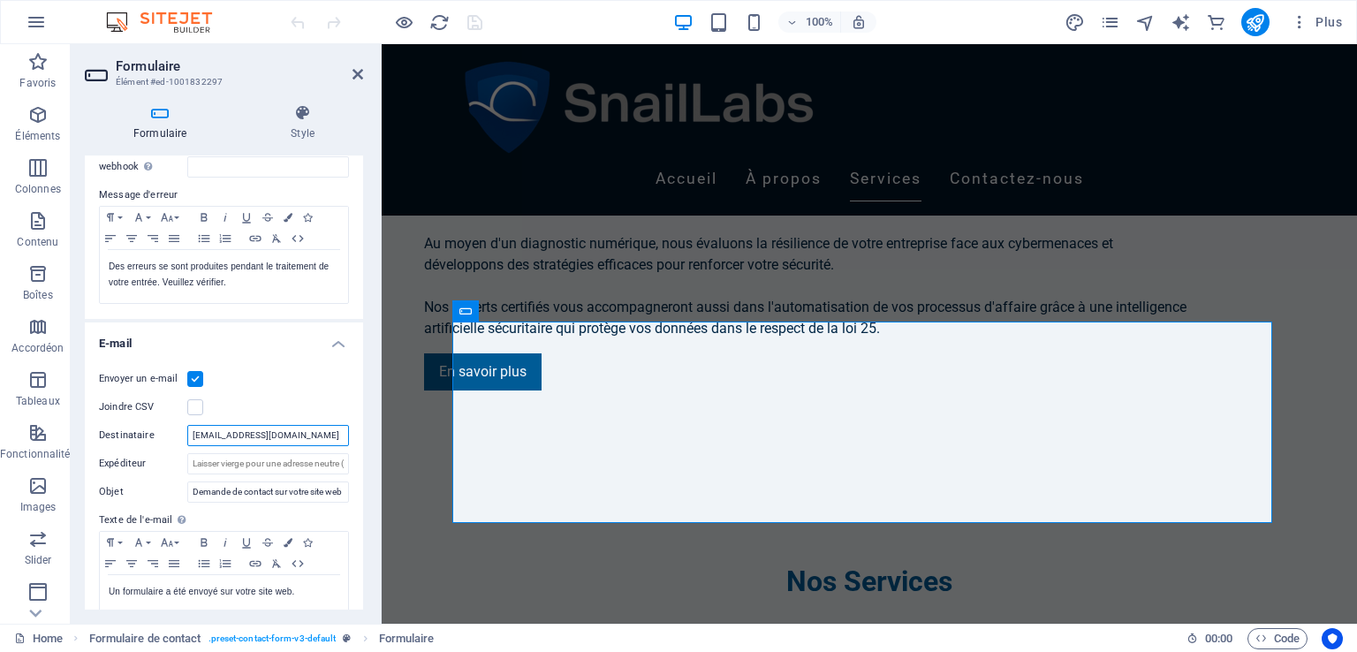
click at [281, 443] on input "[EMAIL_ADDRESS][DOMAIN_NAME]" at bounding box center [268, 435] width 162 height 21
type input "info@snaillabs.om"
click at [474, 19] on icon "save" at bounding box center [475, 22] width 20 height 20
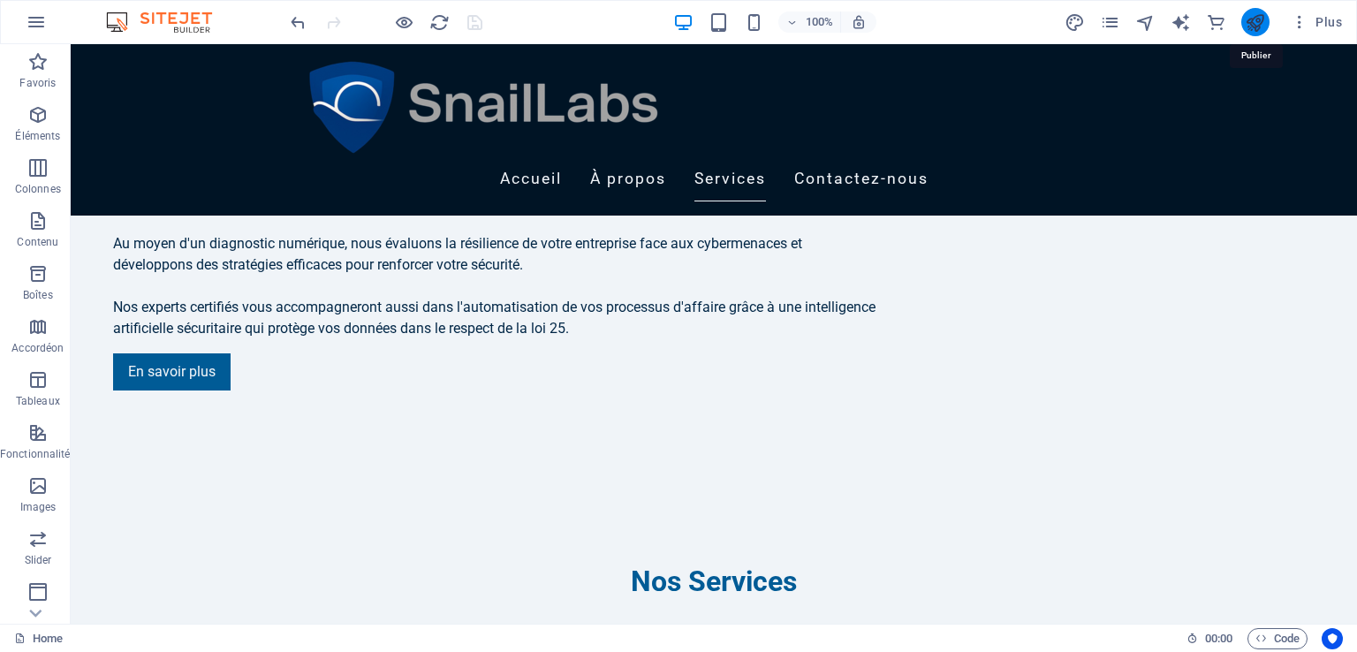
click at [1263, 19] on icon "publish" at bounding box center [1255, 22] width 20 height 20
